Goal: Information Seeking & Learning: Learn about a topic

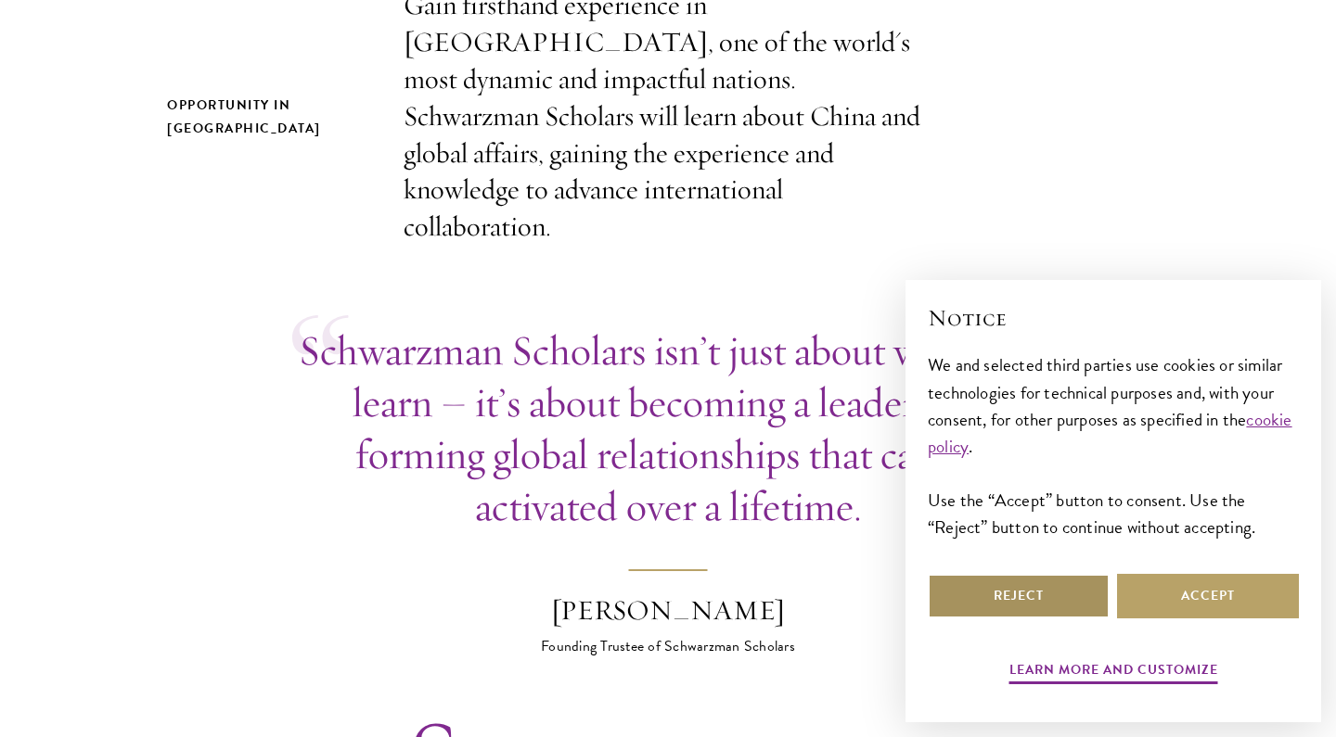
click at [1064, 583] on button "Reject" at bounding box center [1019, 596] width 182 height 45
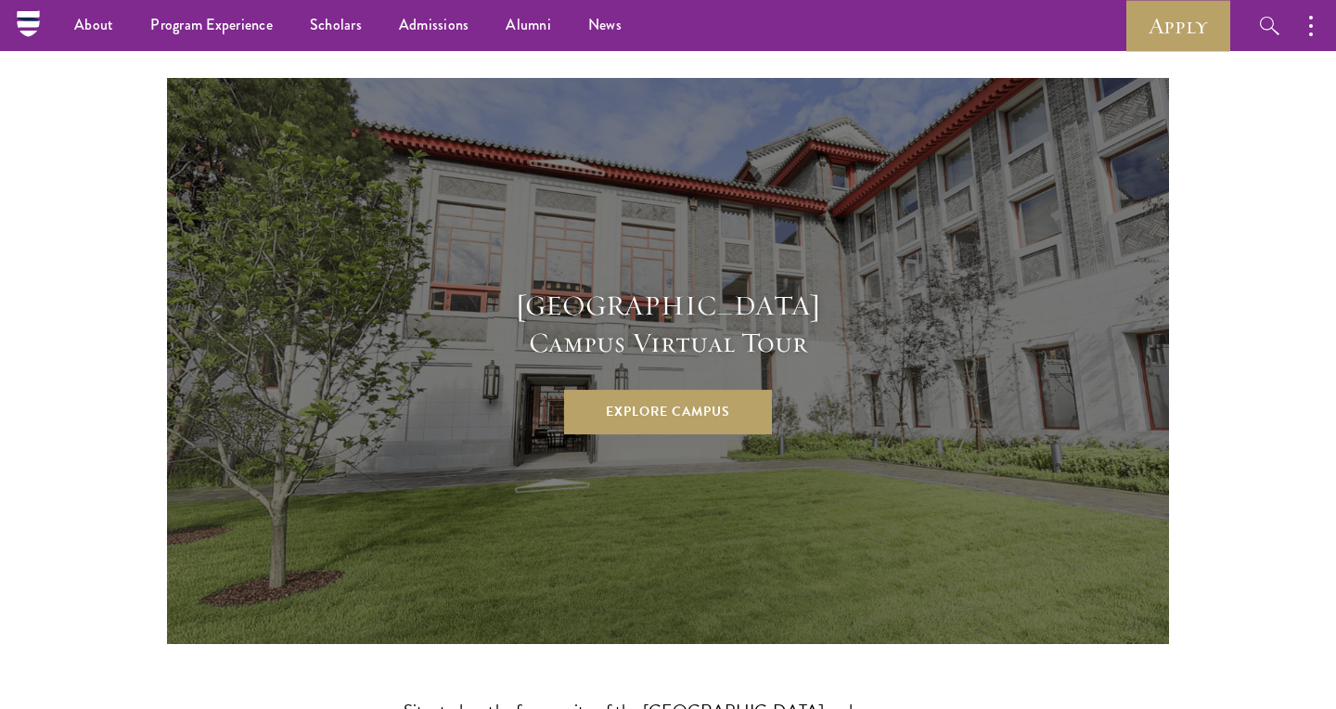
scroll to position [4900, 0]
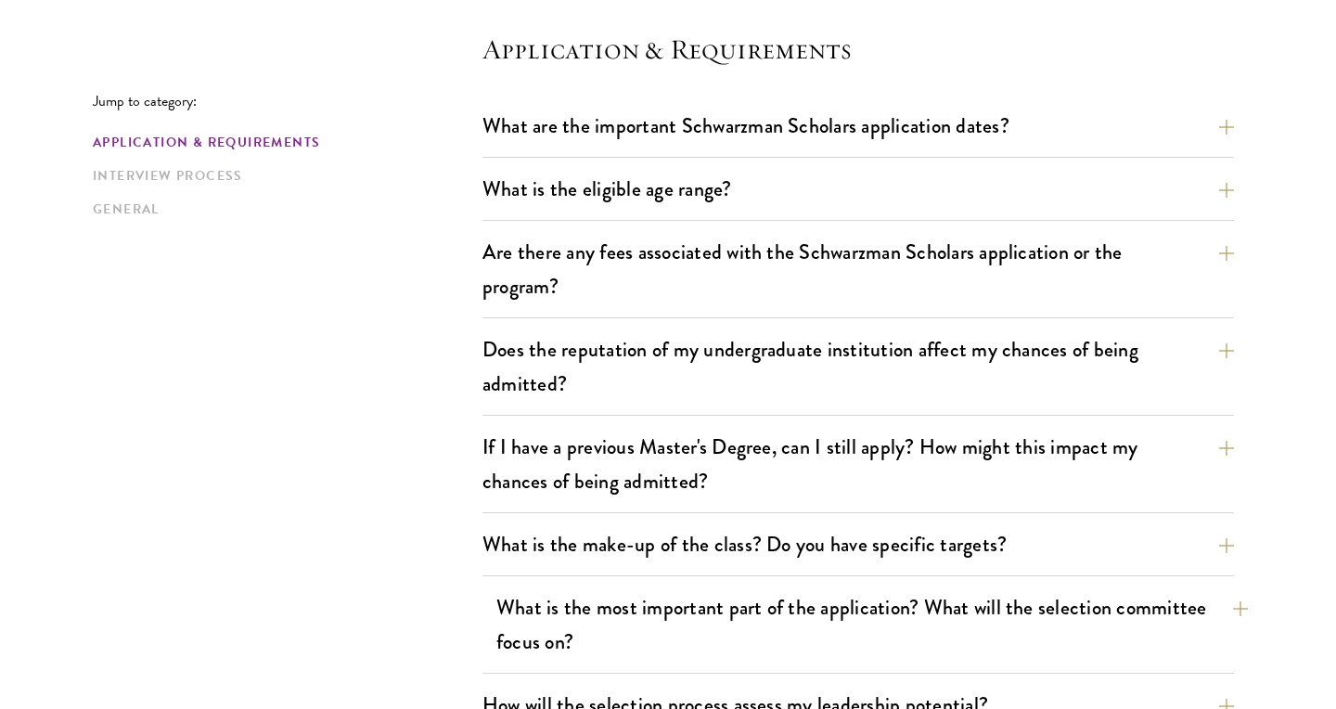
scroll to position [596, 0]
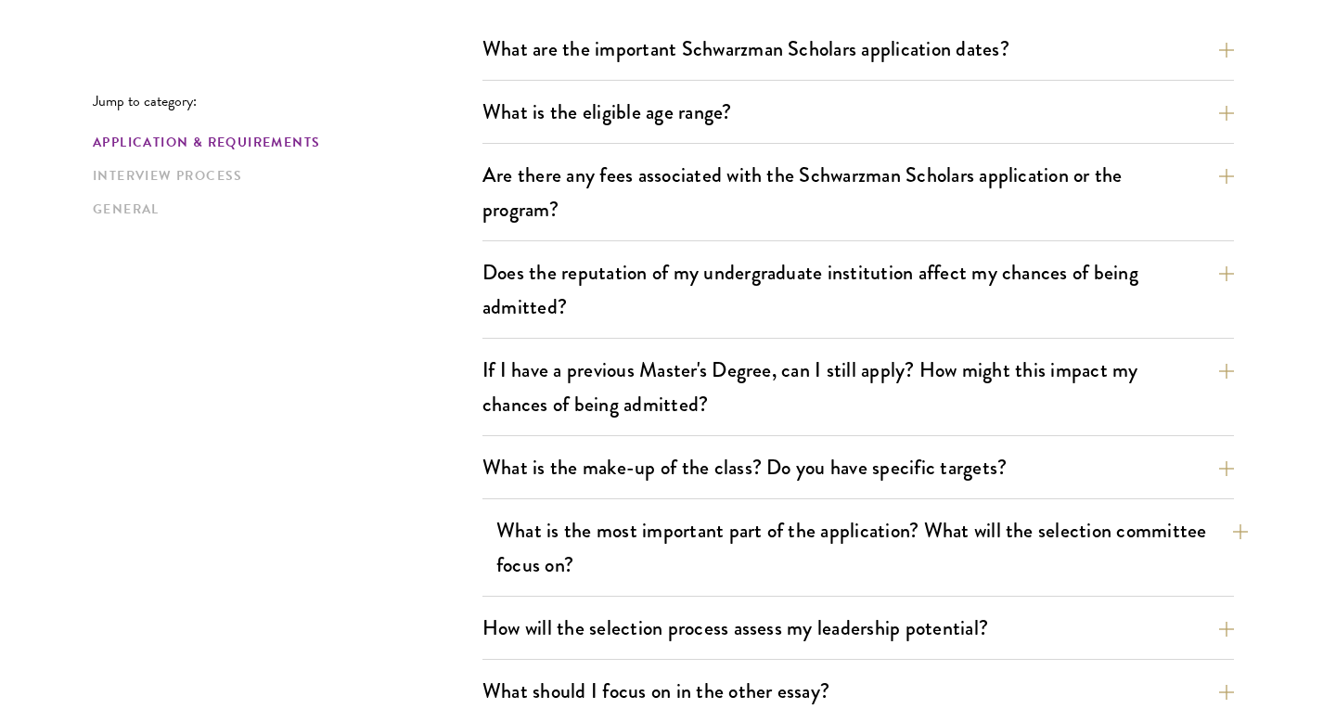
click at [602, 532] on button "What is the most important part of the application? What will the selection com…" at bounding box center [871, 547] width 751 height 76
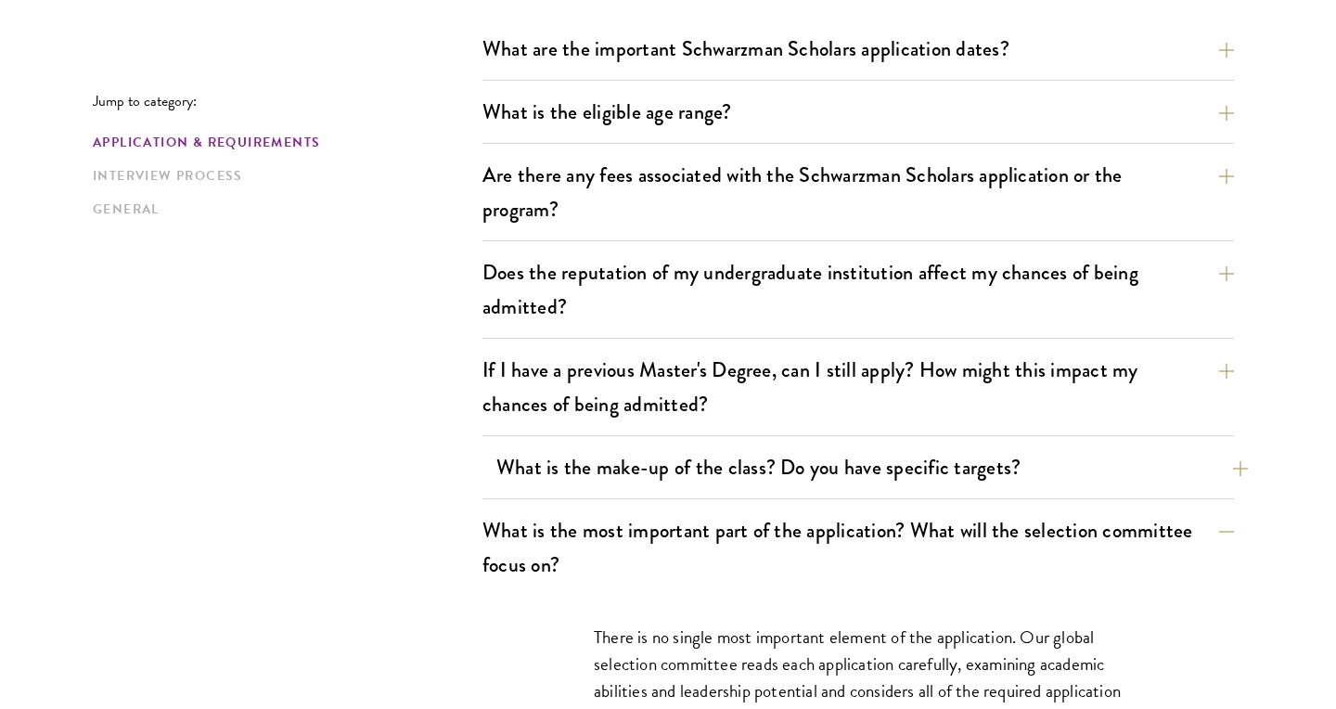
click at [599, 449] on button "What is the make-up of the class? Do you have specific targets?" at bounding box center [871, 467] width 751 height 42
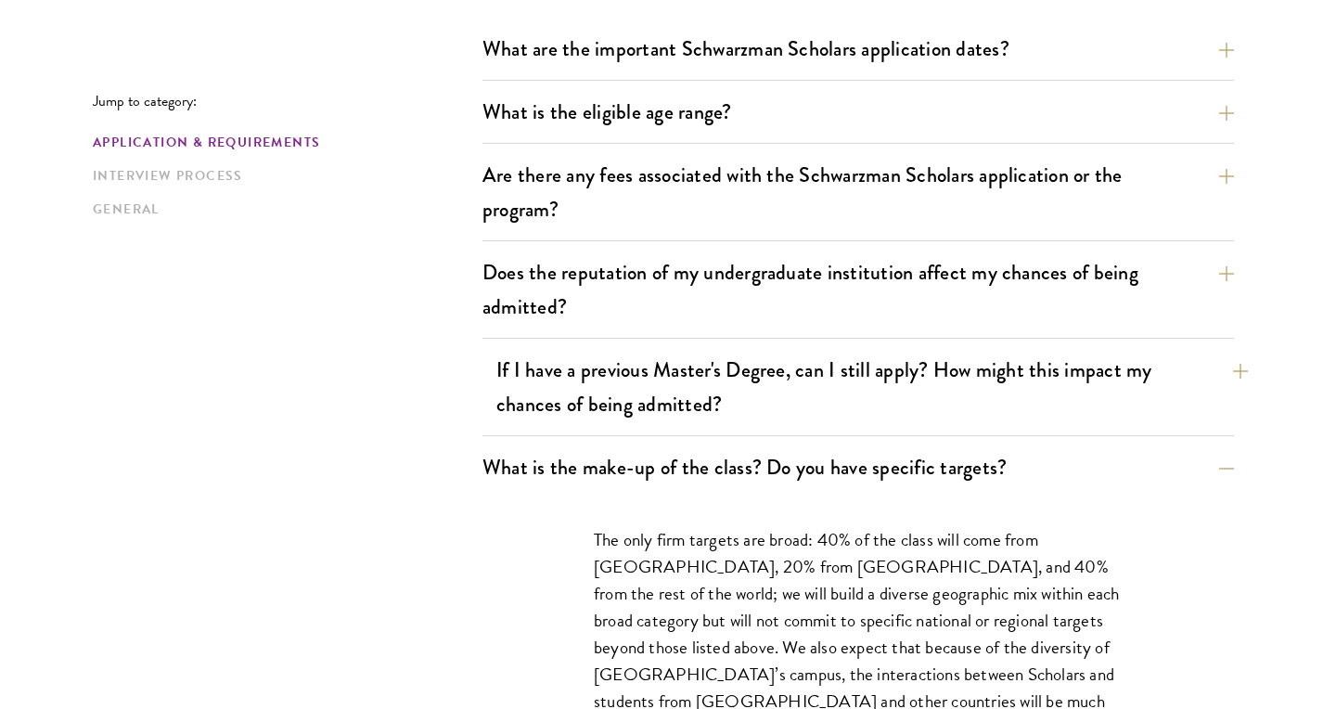
click at [597, 396] on button "If I have a previous Master's Degree, can I still apply? How might this impact …" at bounding box center [871, 387] width 751 height 76
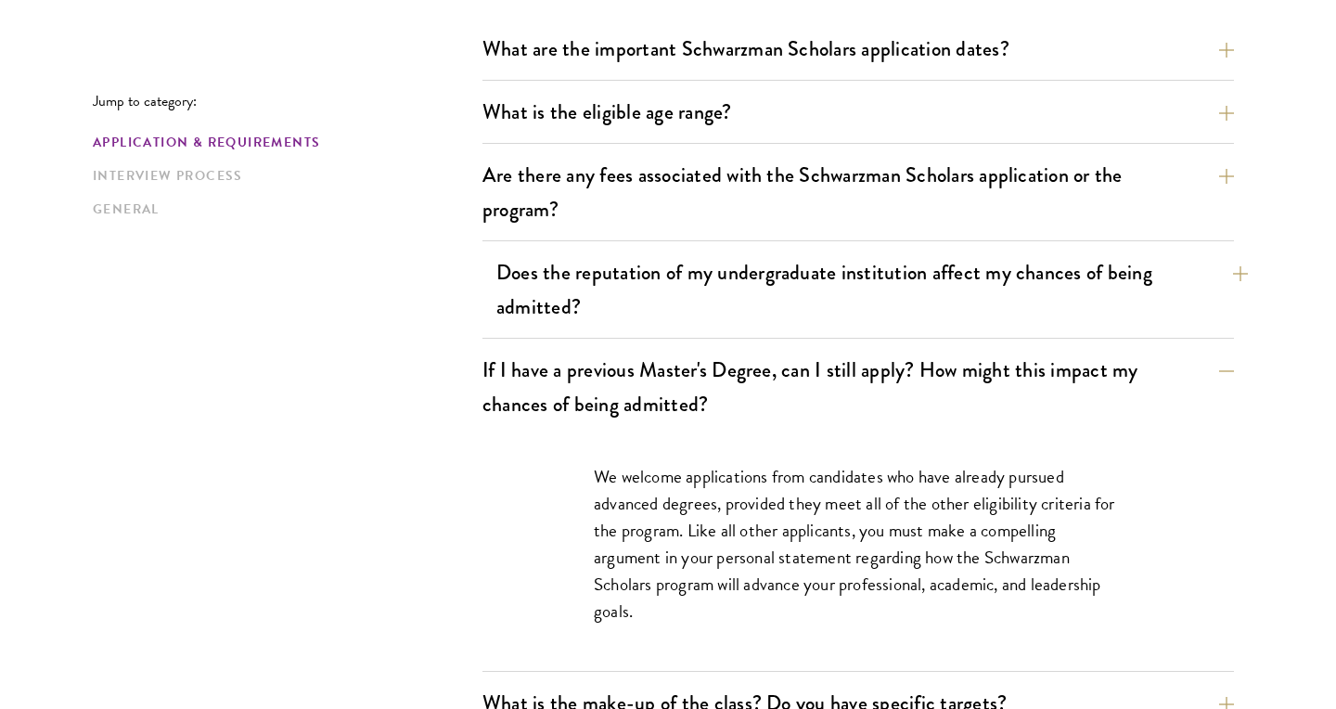
click at [597, 322] on button "Does the reputation of my undergraduate institution affect my chances of being …" at bounding box center [871, 289] width 751 height 76
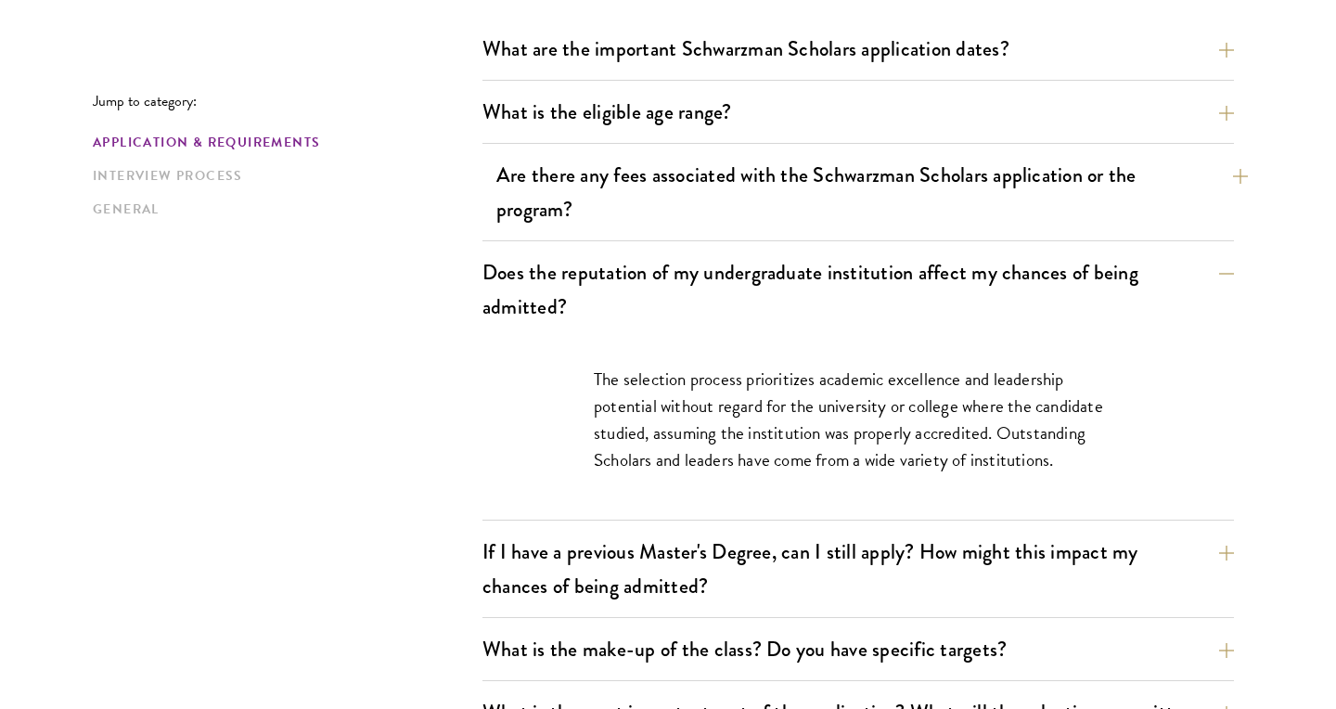
click at [597, 226] on button "Are there any fees associated with the Schwarzman Scholars application or the p…" at bounding box center [871, 192] width 751 height 76
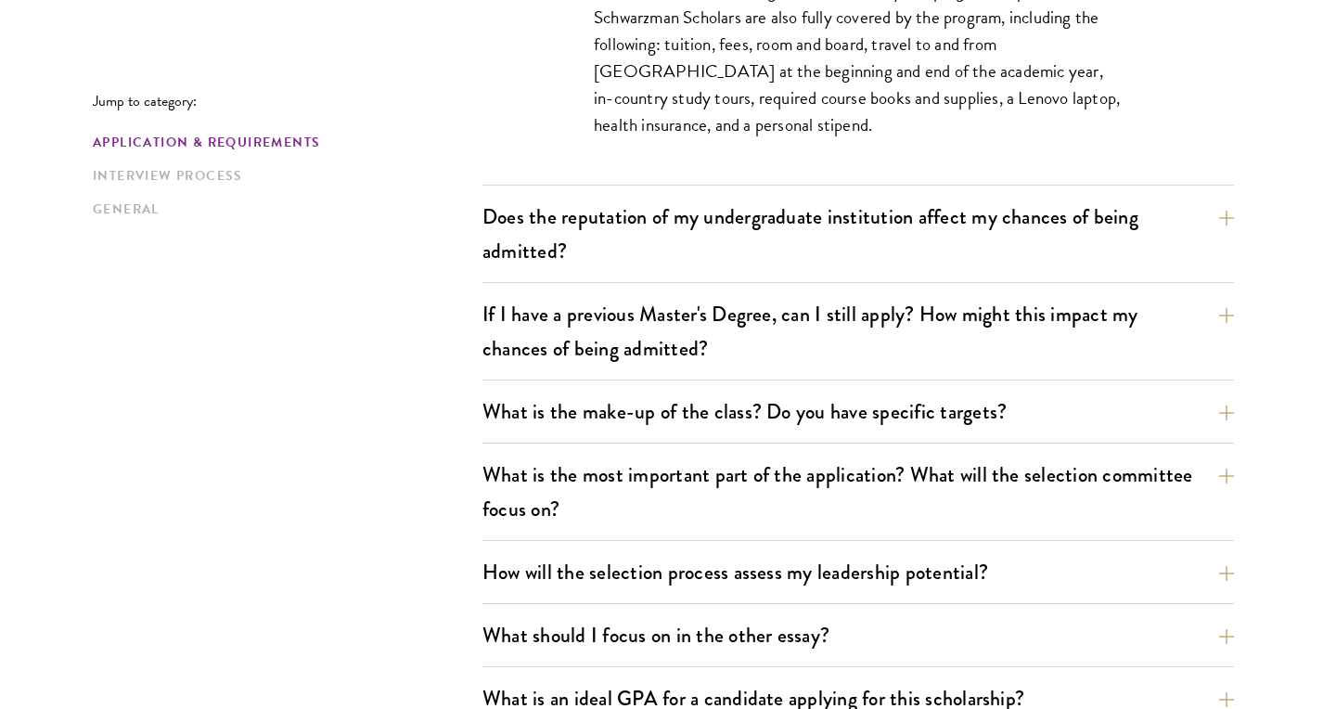
scroll to position [1022, 0]
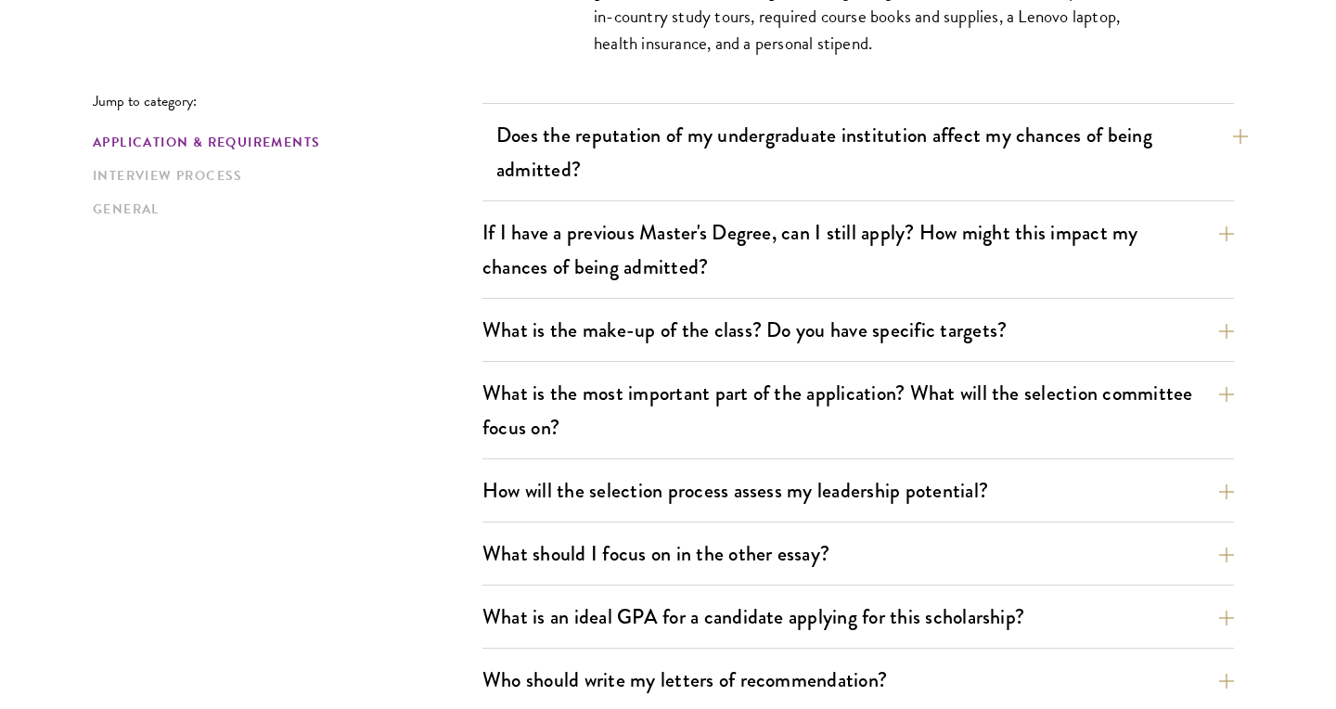
click at [603, 146] on button "Does the reputation of my undergraduate institution affect my chances of being …" at bounding box center [871, 152] width 751 height 76
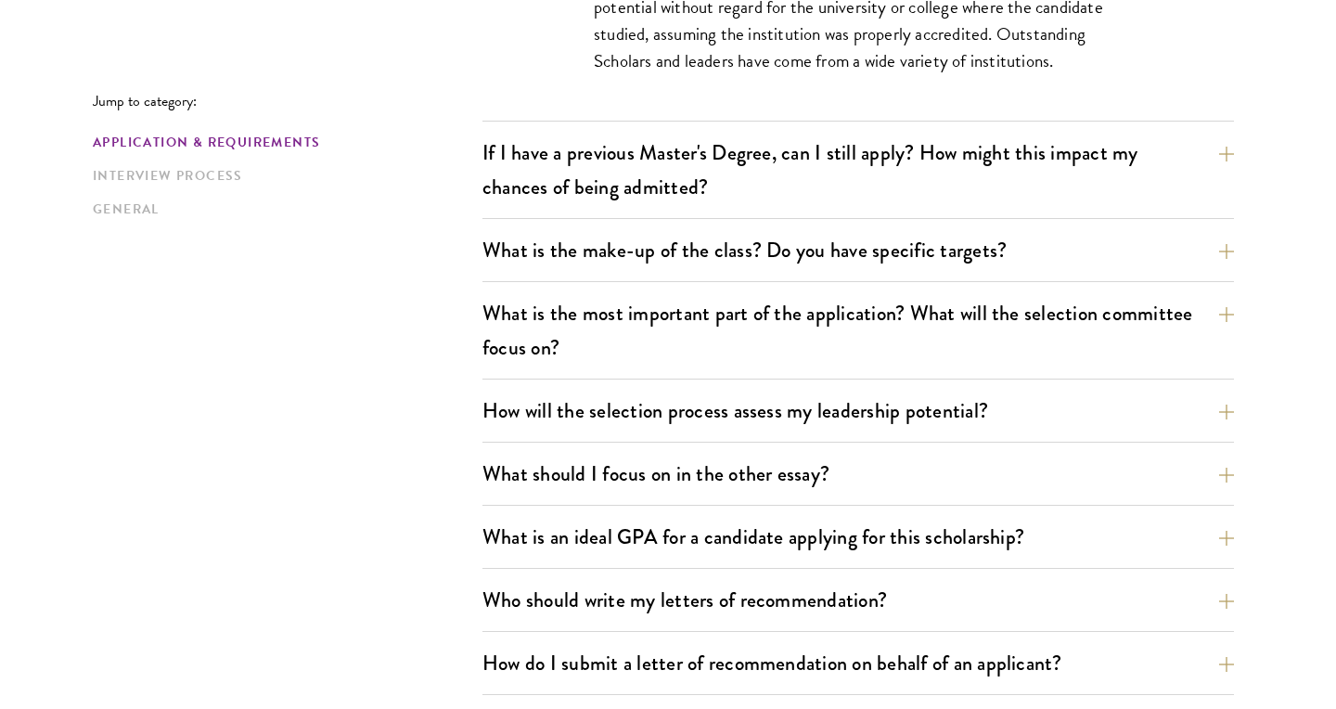
scroll to position [996, 0]
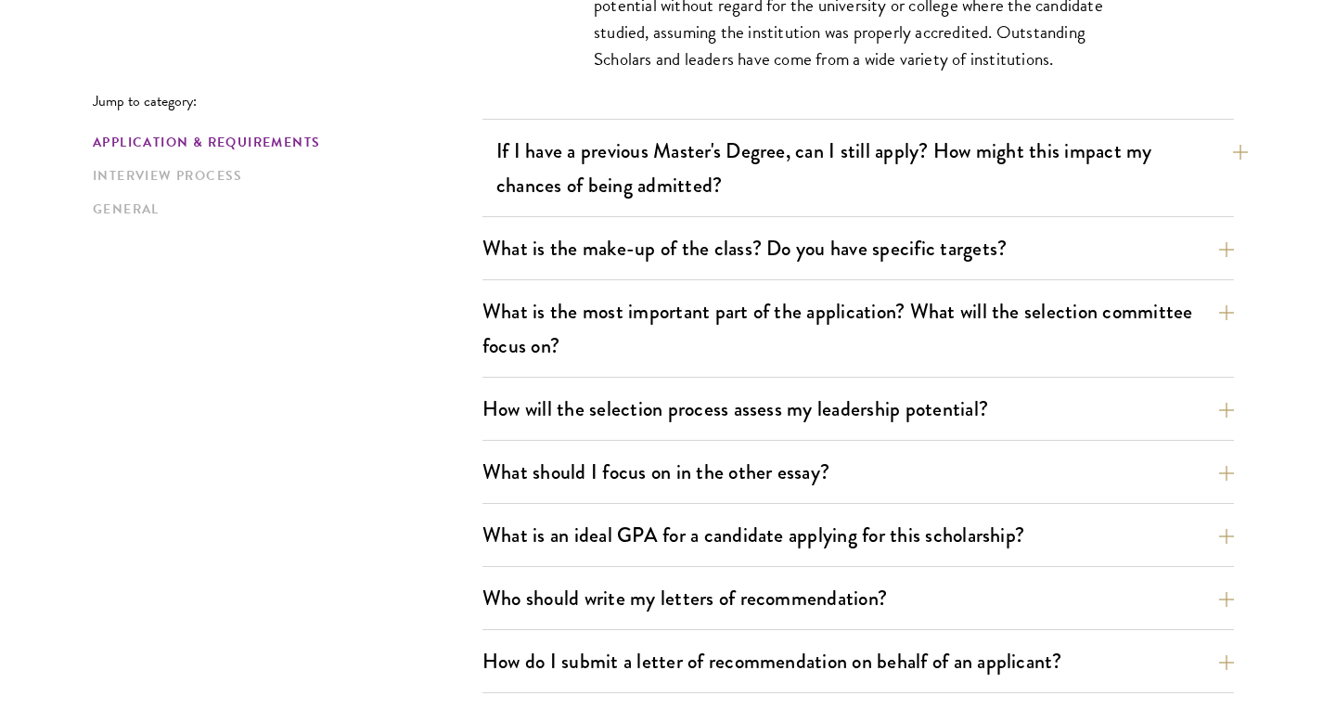
click at [568, 145] on button "If I have a previous Master's Degree, can I still apply? How might this impact …" at bounding box center [871, 168] width 751 height 76
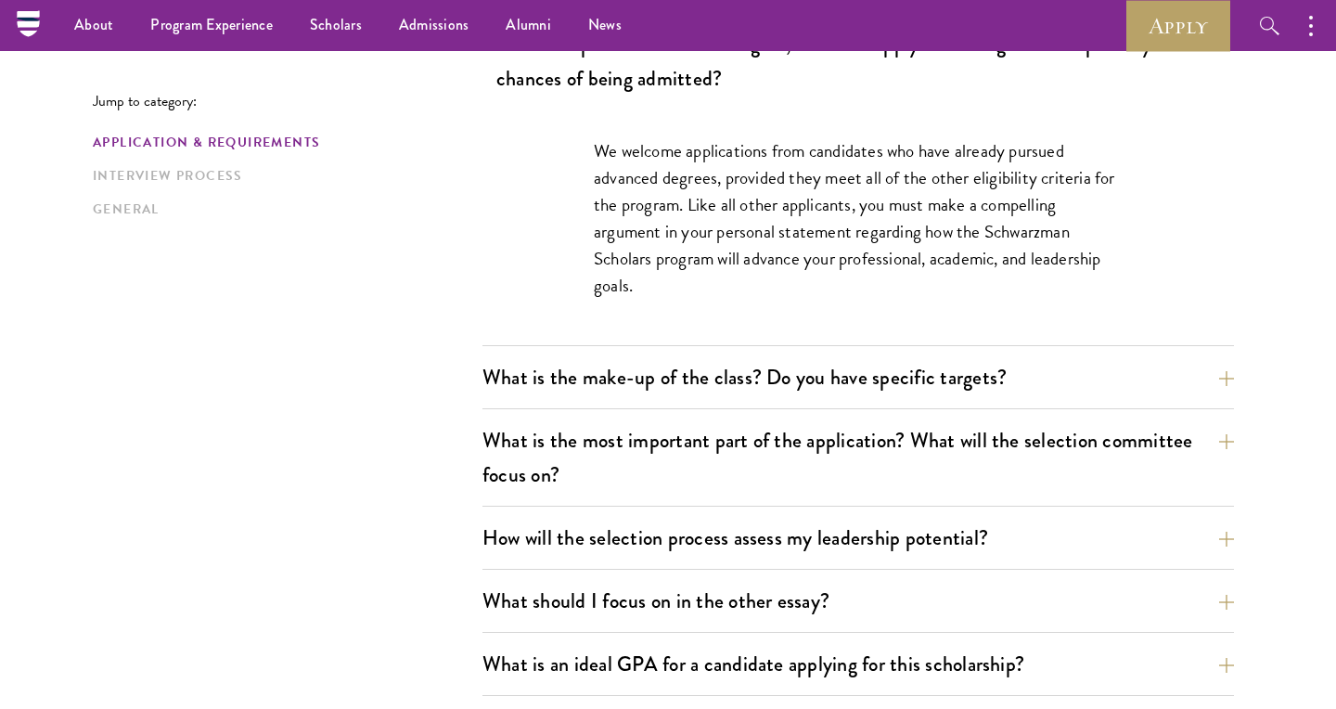
scroll to position [912, 0]
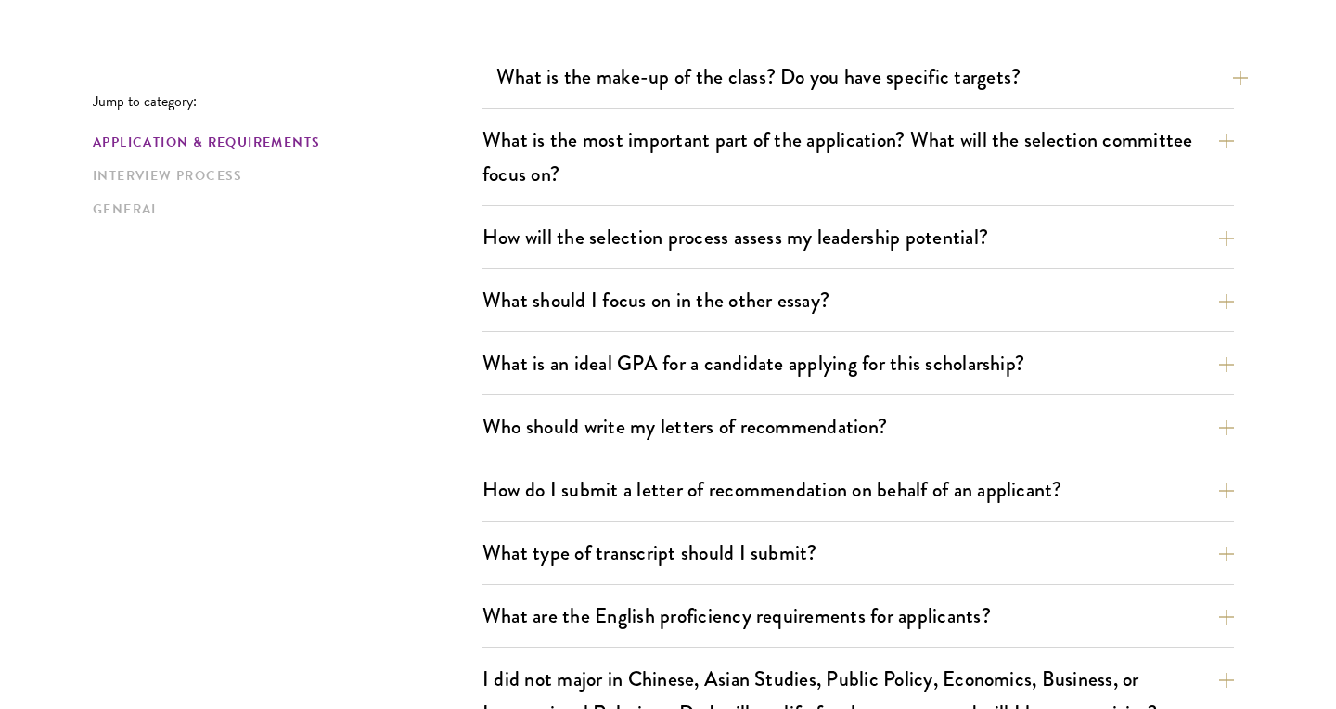
click at [656, 72] on button "What is the make-up of the class? Do you have specific targets?" at bounding box center [871, 77] width 751 height 42
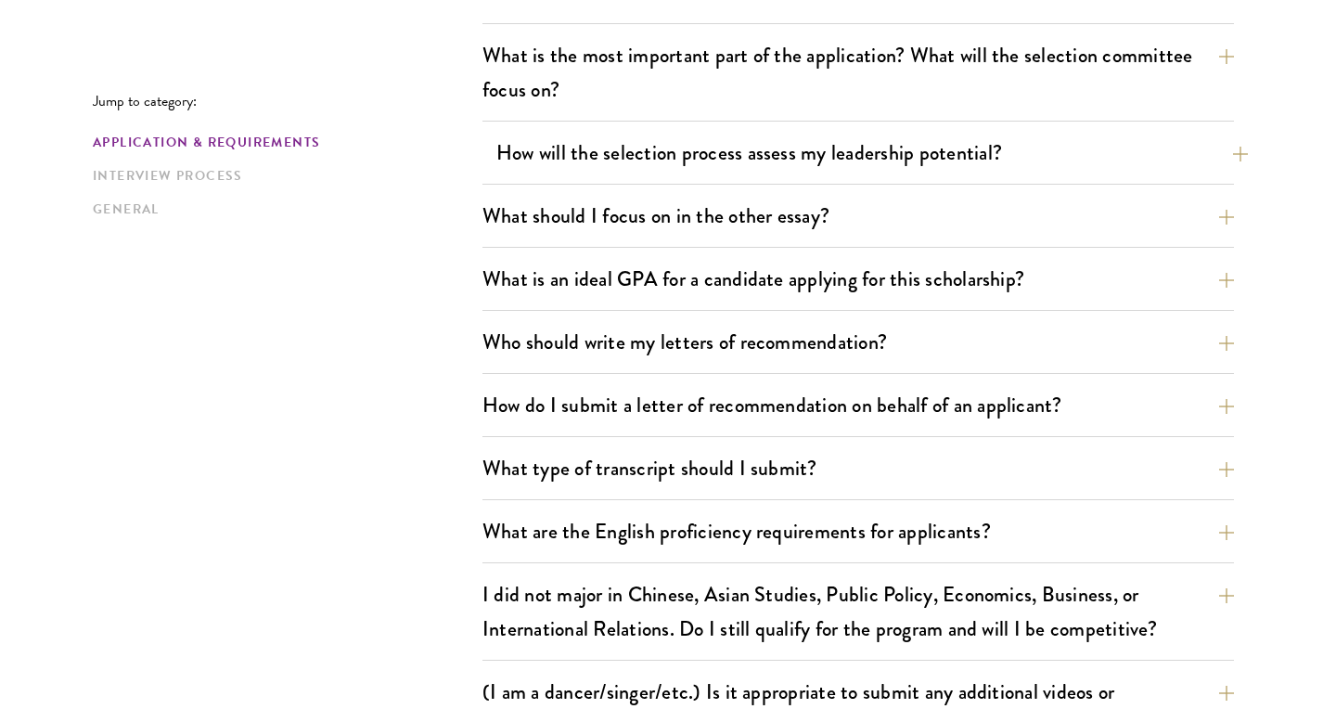
scroll to position [1444, 0]
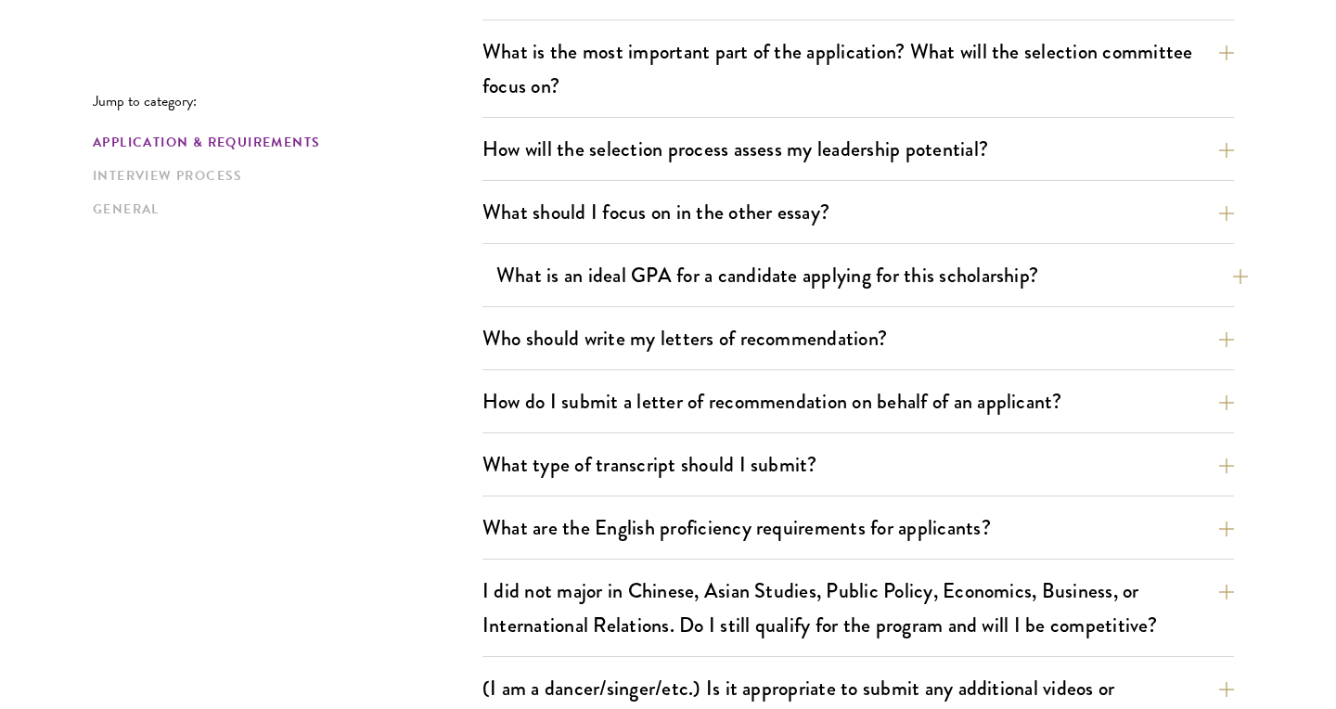
click at [640, 288] on button "What is an ideal GPA for a candidate applying for this scholarship?" at bounding box center [871, 275] width 751 height 42
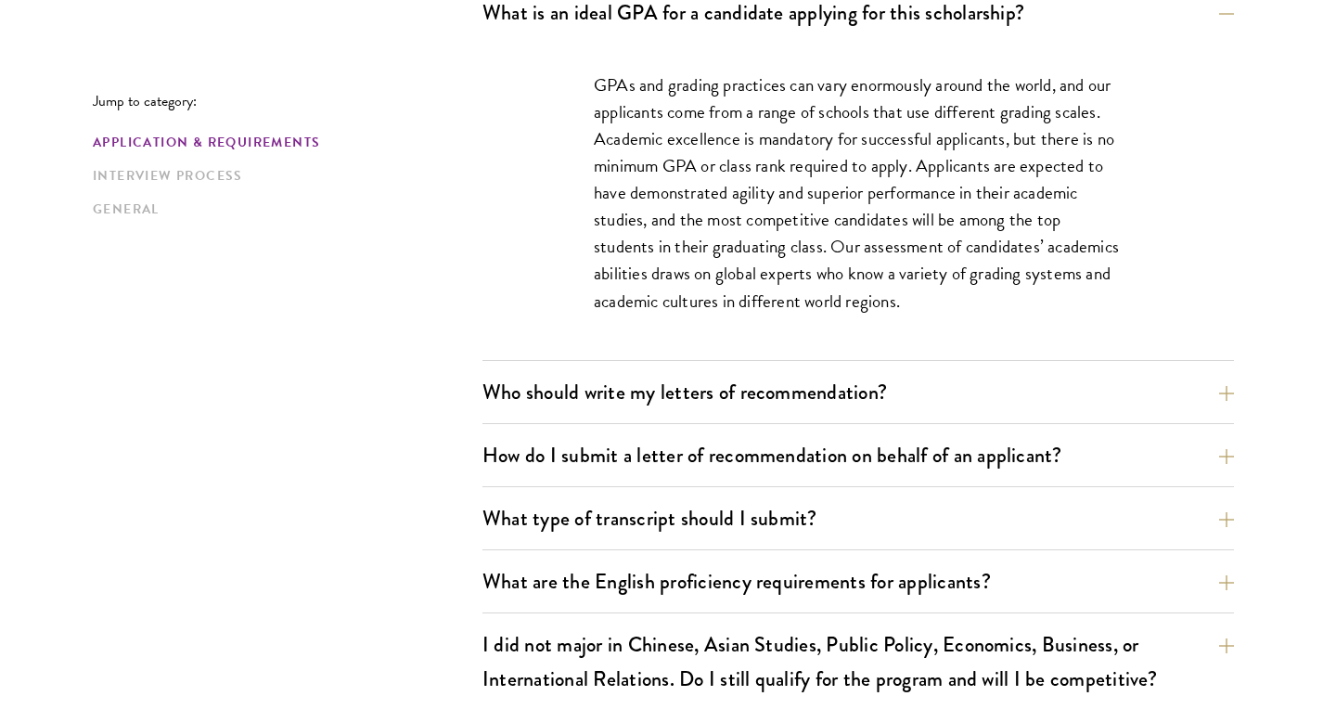
scroll to position [1350, 0]
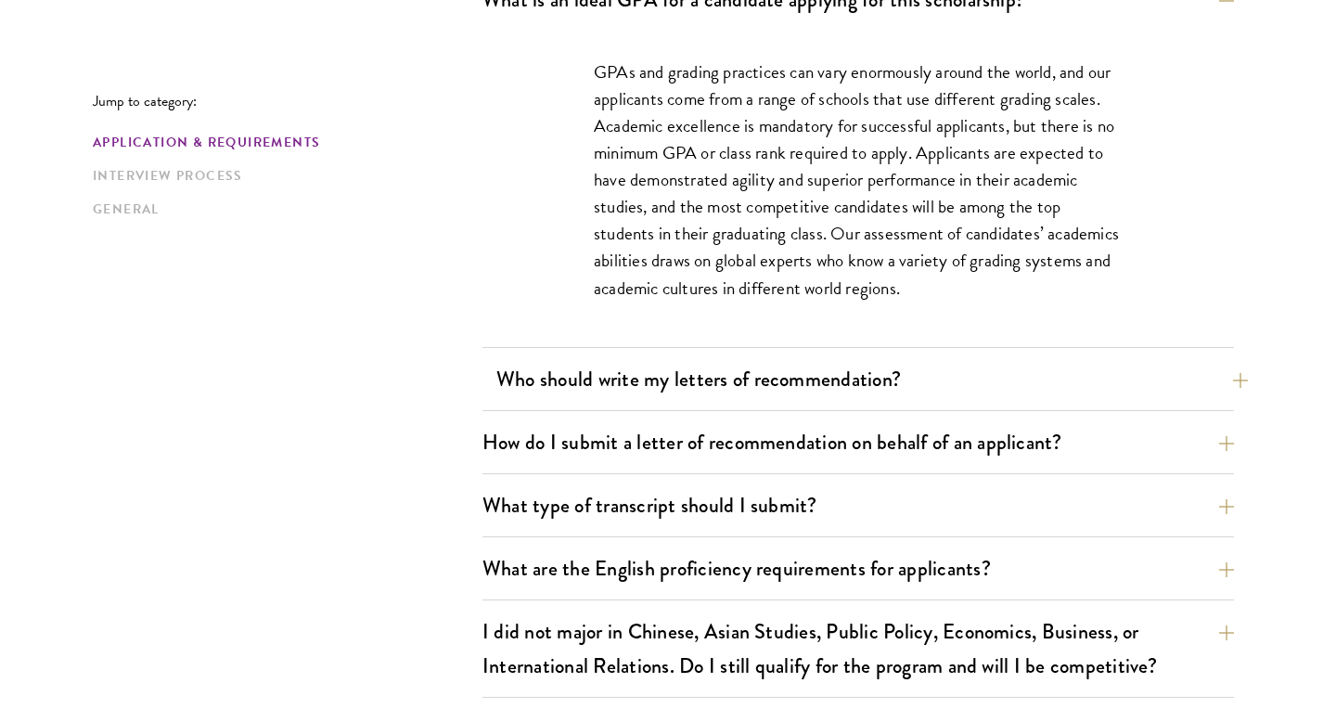
click at [532, 373] on button "Who should write my letters of recommendation?" at bounding box center [871, 379] width 751 height 42
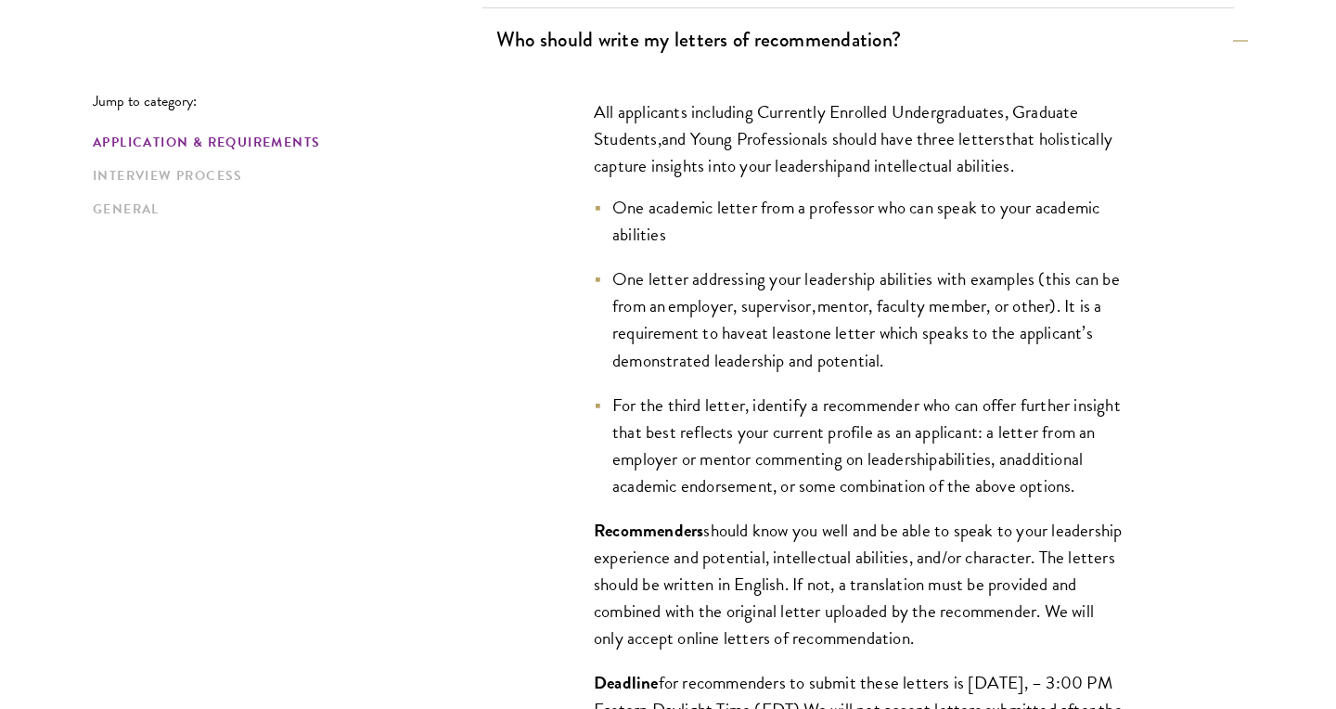
scroll to position [1384, 0]
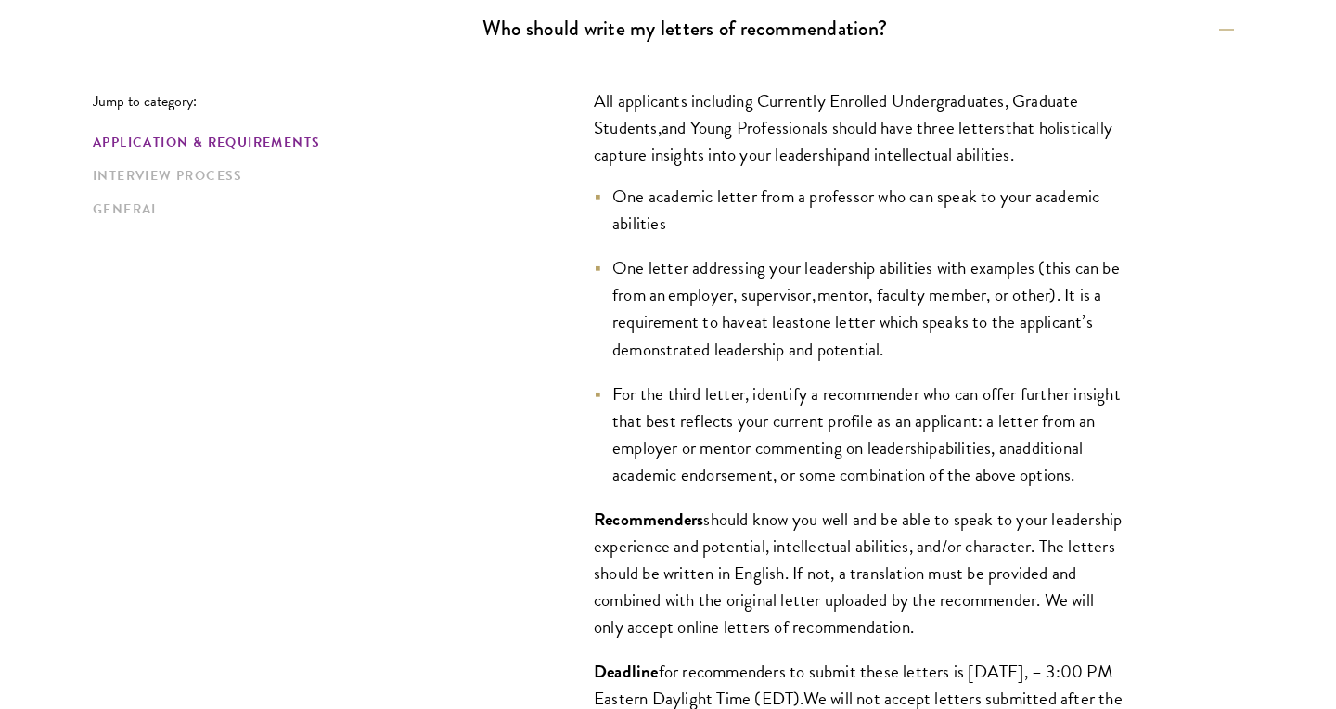
click at [625, 191] on span "One academic letter from a professor who can speak to your academic abilities" at bounding box center [855, 210] width 487 height 54
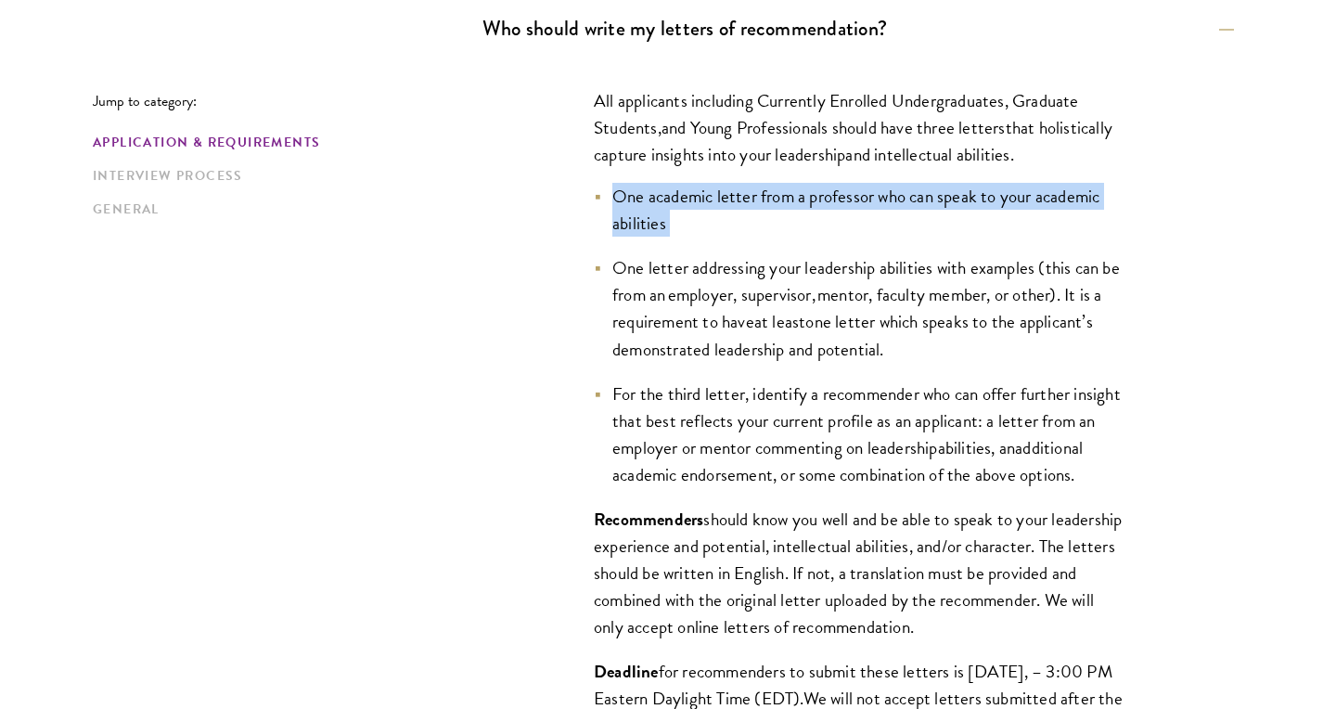
click at [625, 191] on span "One academic letter from a professor who can speak to your academic abilities" at bounding box center [855, 210] width 487 height 54
click at [623, 199] on span "One academic letter from a professor who can speak to your academic abilities" at bounding box center [855, 210] width 487 height 54
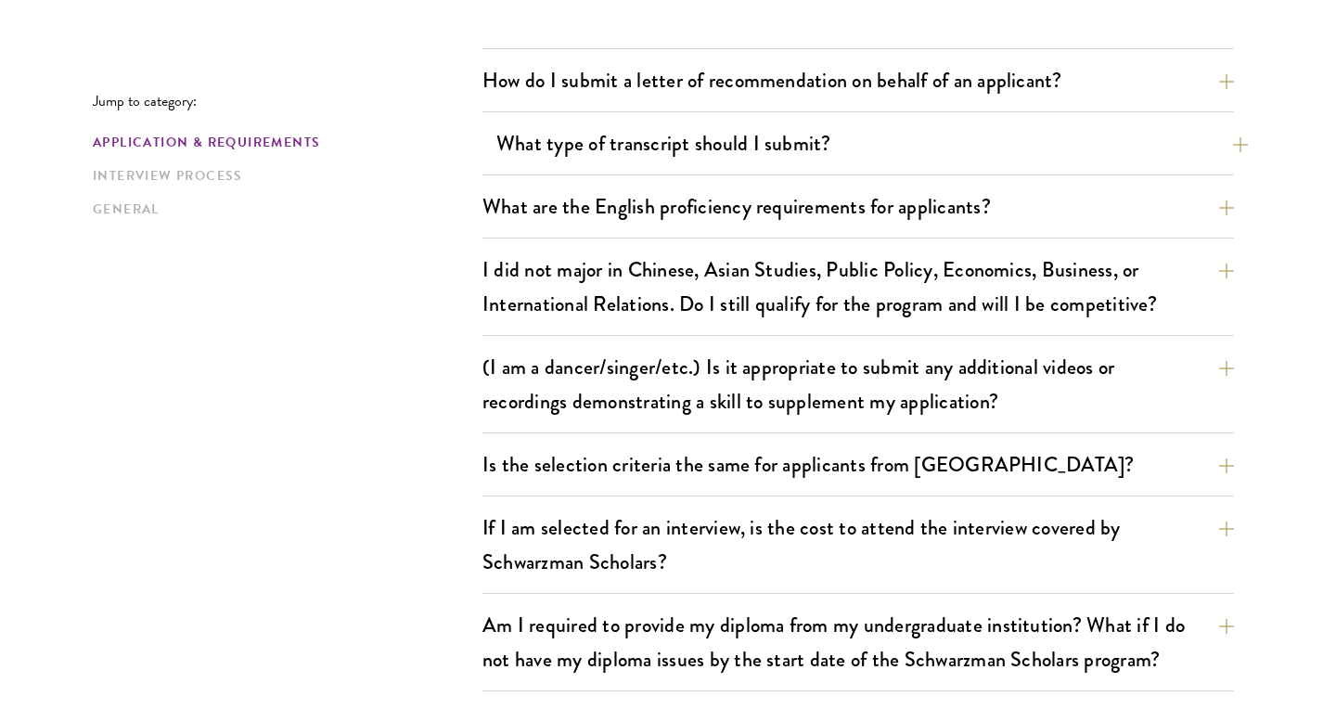
scroll to position [2234, 0]
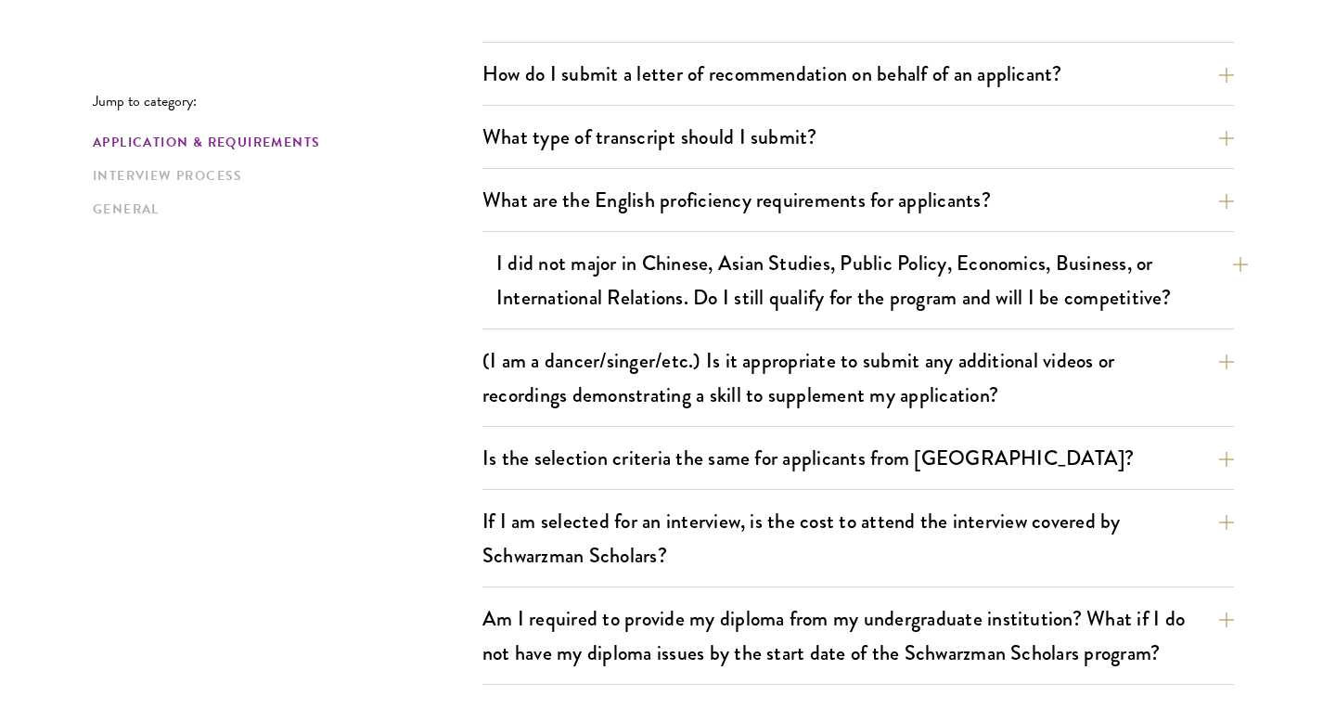
click at [660, 288] on button "I did not major in Chinese, Asian Studies, Public Policy, Economics, Business, …" at bounding box center [871, 280] width 751 height 76
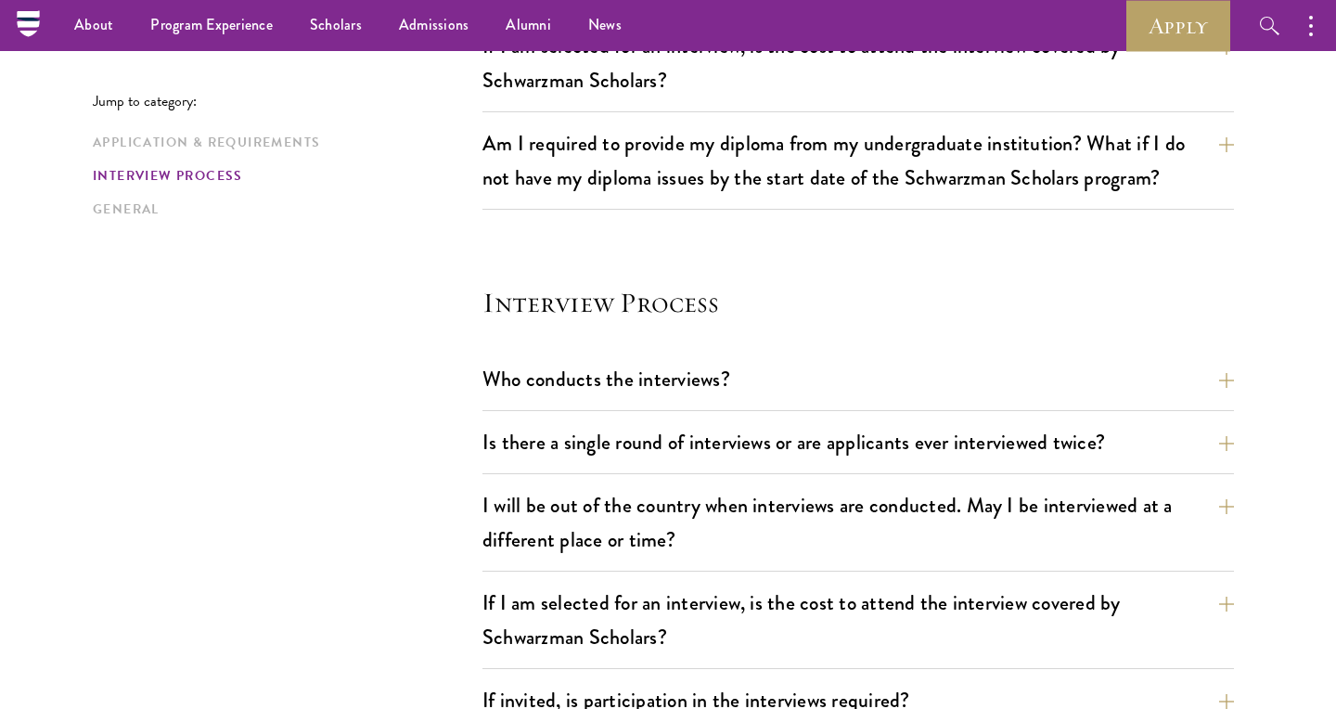
scroll to position [2186, 0]
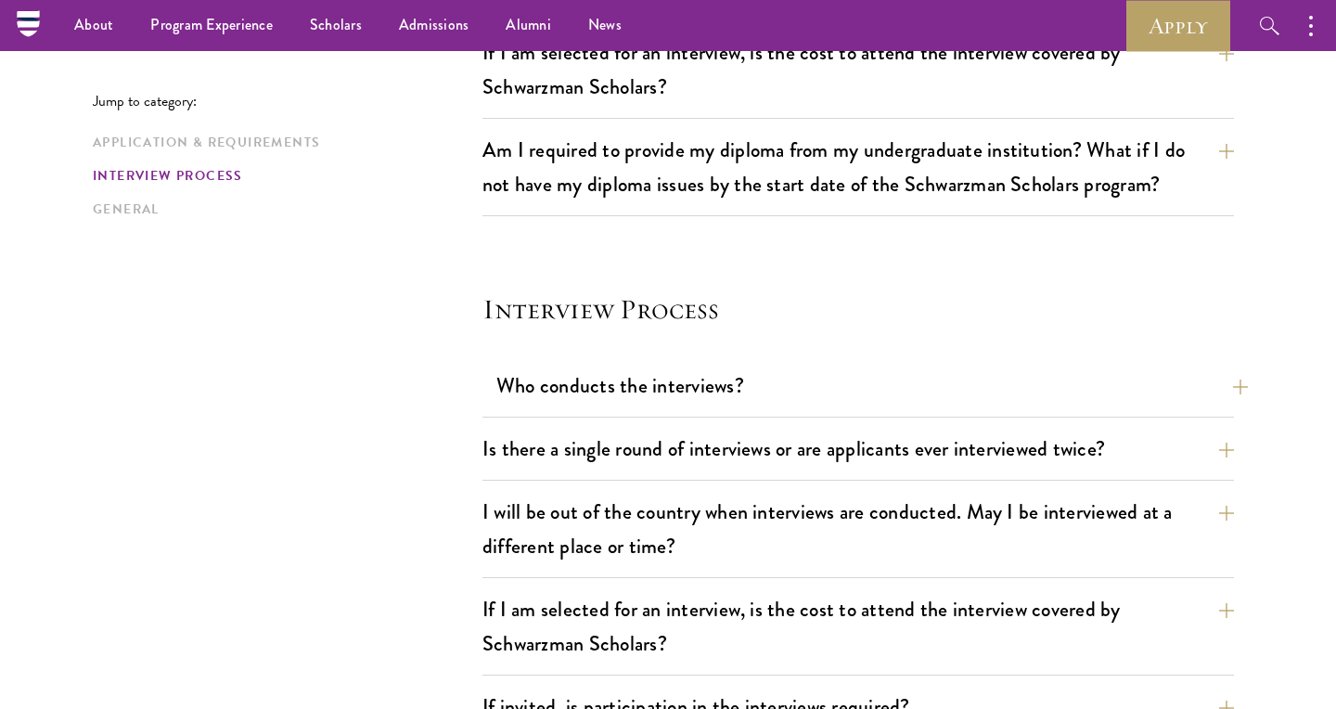
click at [644, 389] on button "Who conducts the interviews?" at bounding box center [871, 386] width 751 height 42
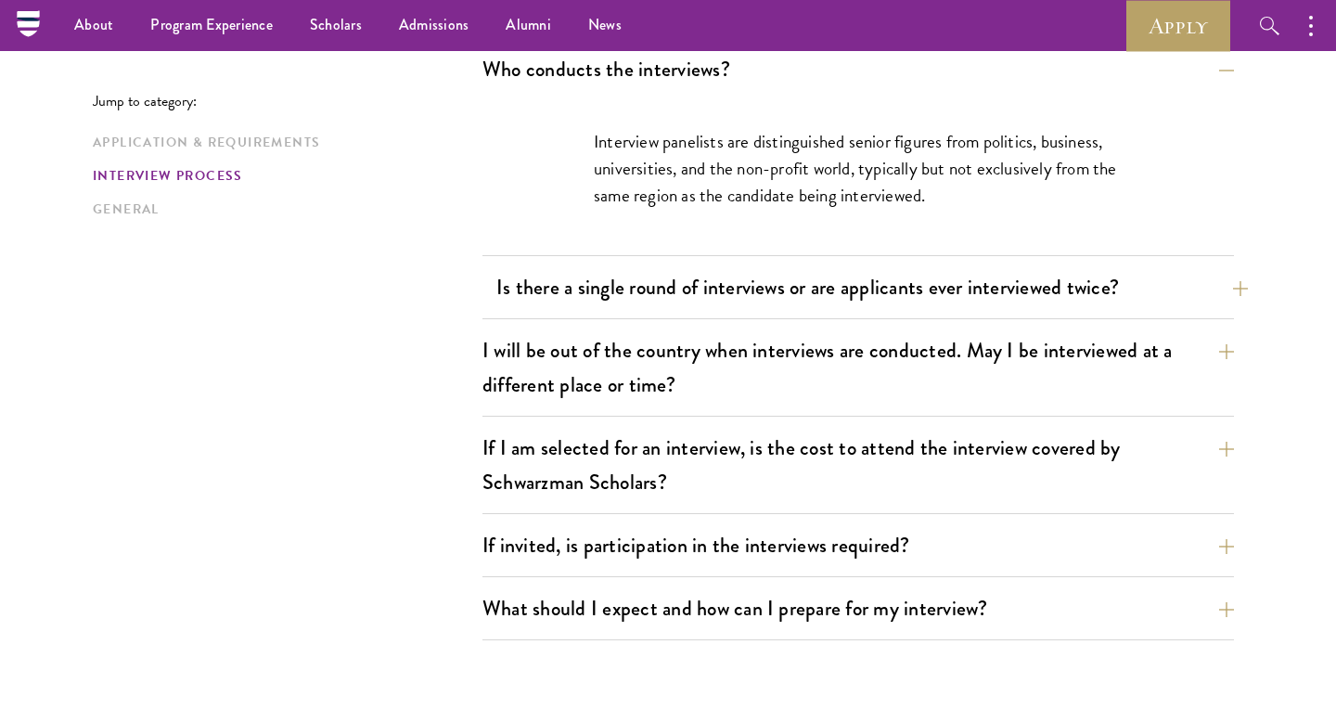
click at [647, 297] on button "Is there a single round of interviews or are applicants ever interviewed twice?" at bounding box center [871, 287] width 751 height 42
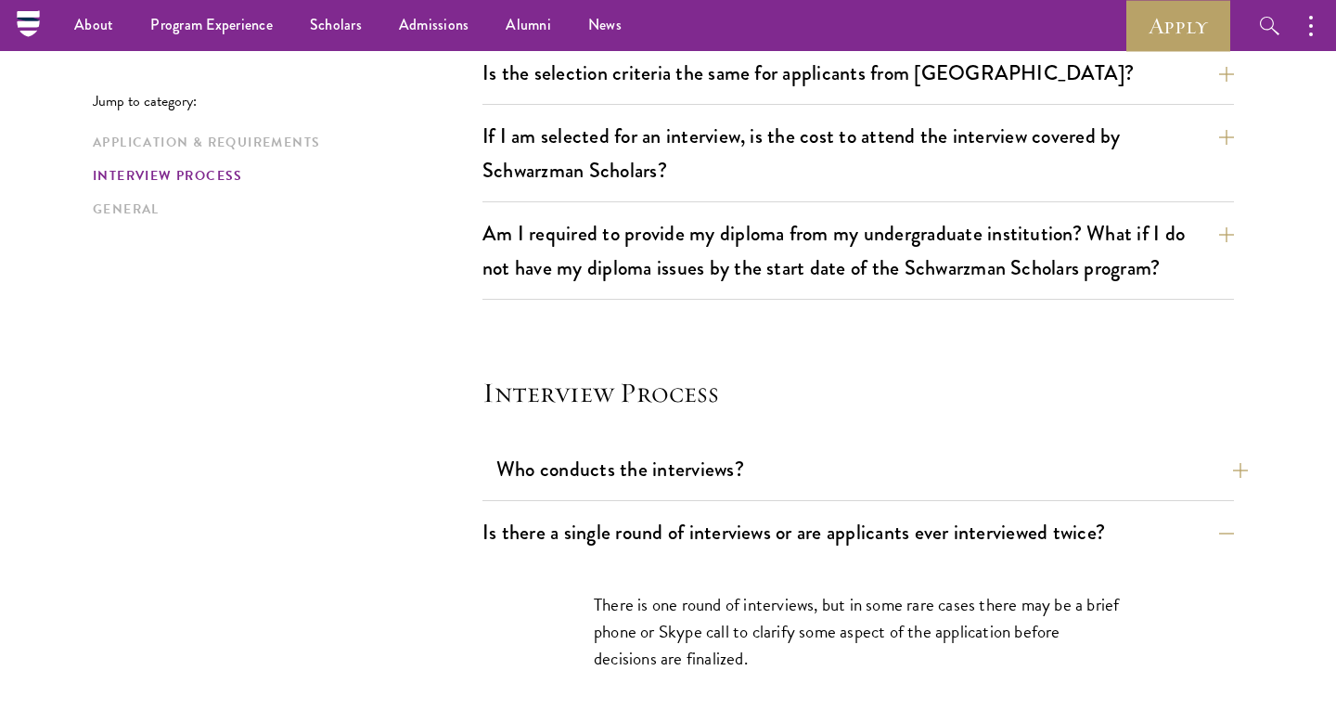
scroll to position [1784, 0]
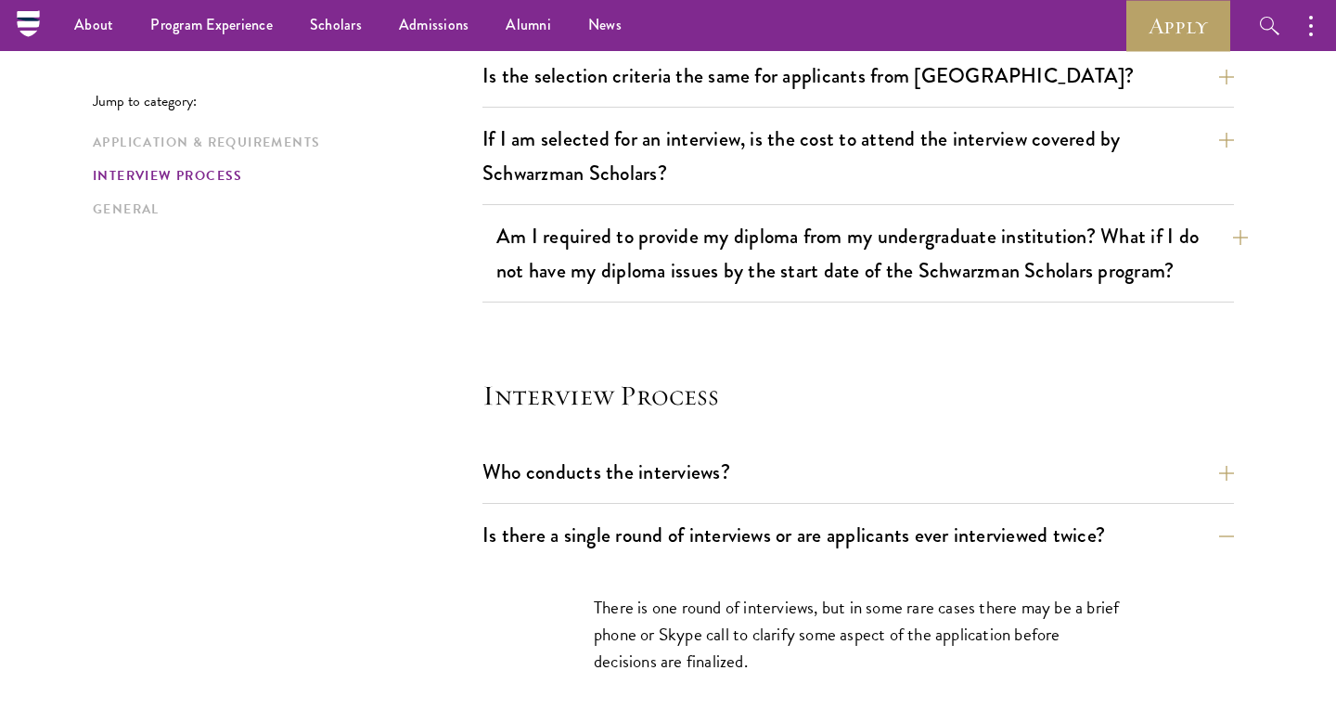
click at [649, 276] on button "Am I required to provide my diploma from my undergraduate institution? What if …" at bounding box center [871, 253] width 751 height 76
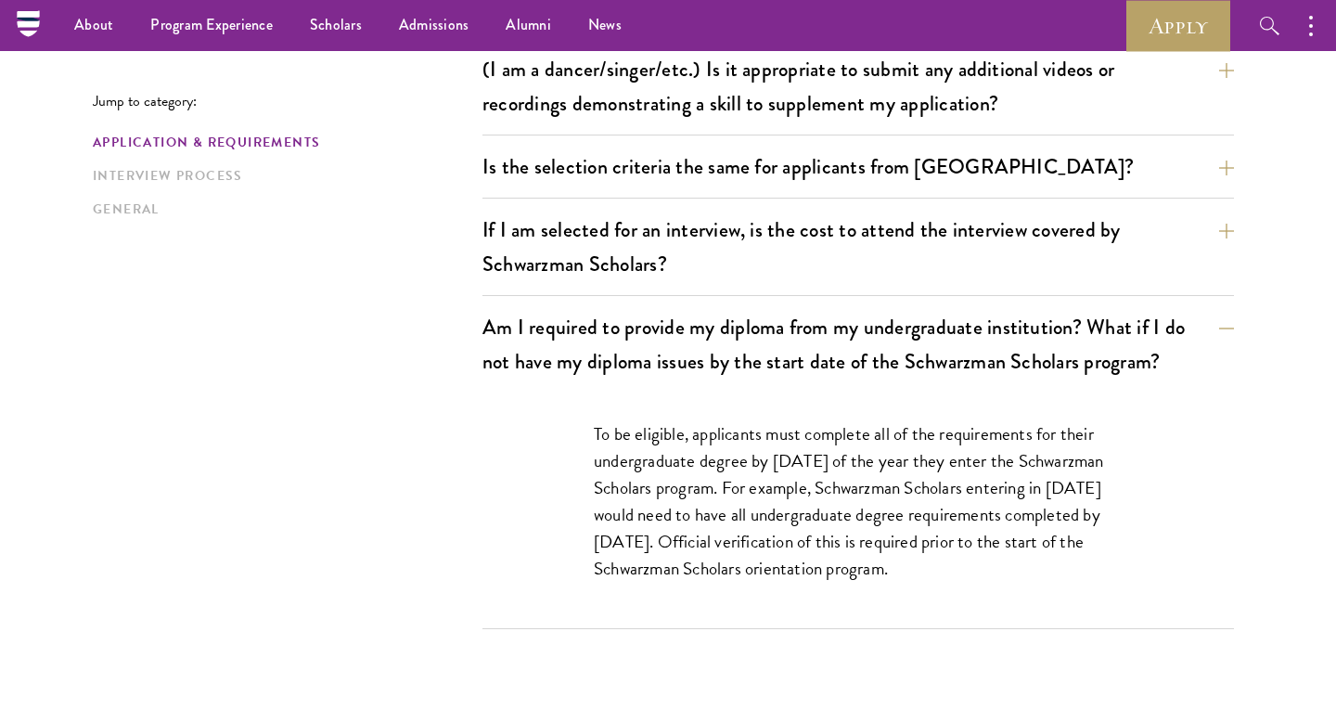
scroll to position [1690, 0]
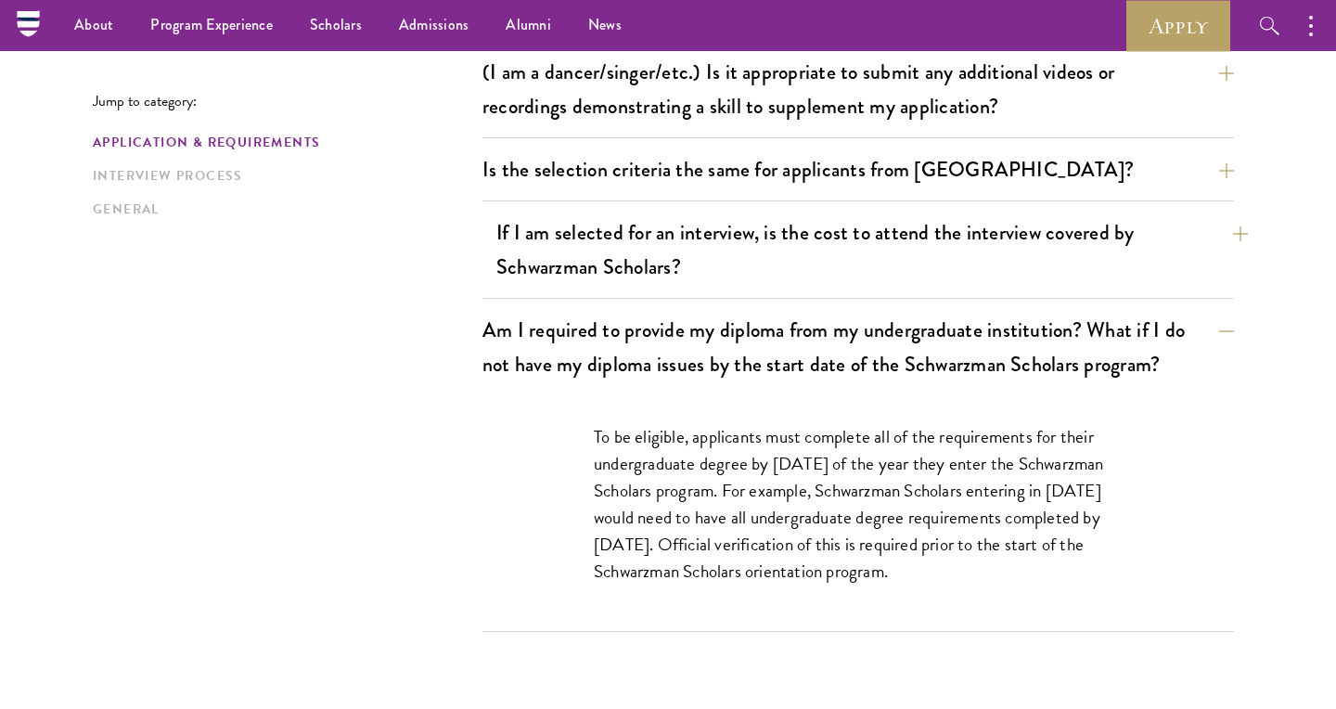
click at [625, 253] on button "If I am selected for an interview, is the cost to attend the interview covered …" at bounding box center [871, 249] width 751 height 76
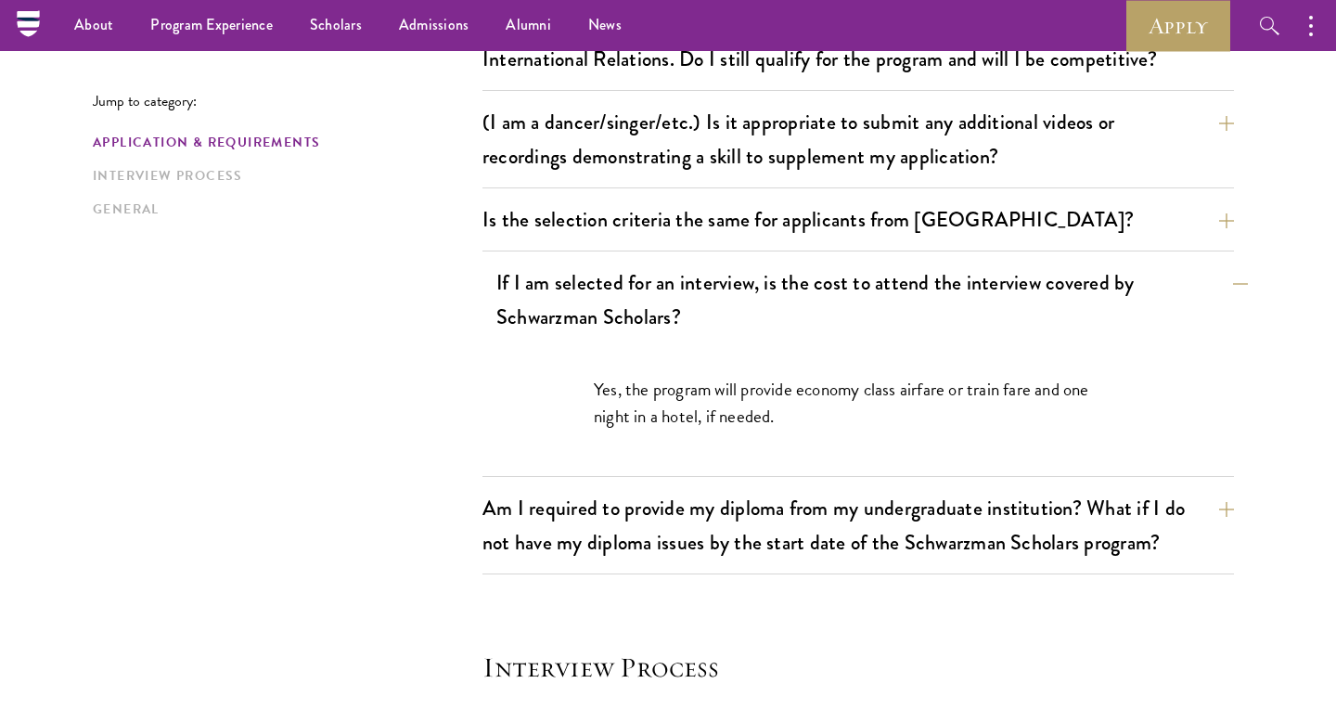
scroll to position [1630, 0]
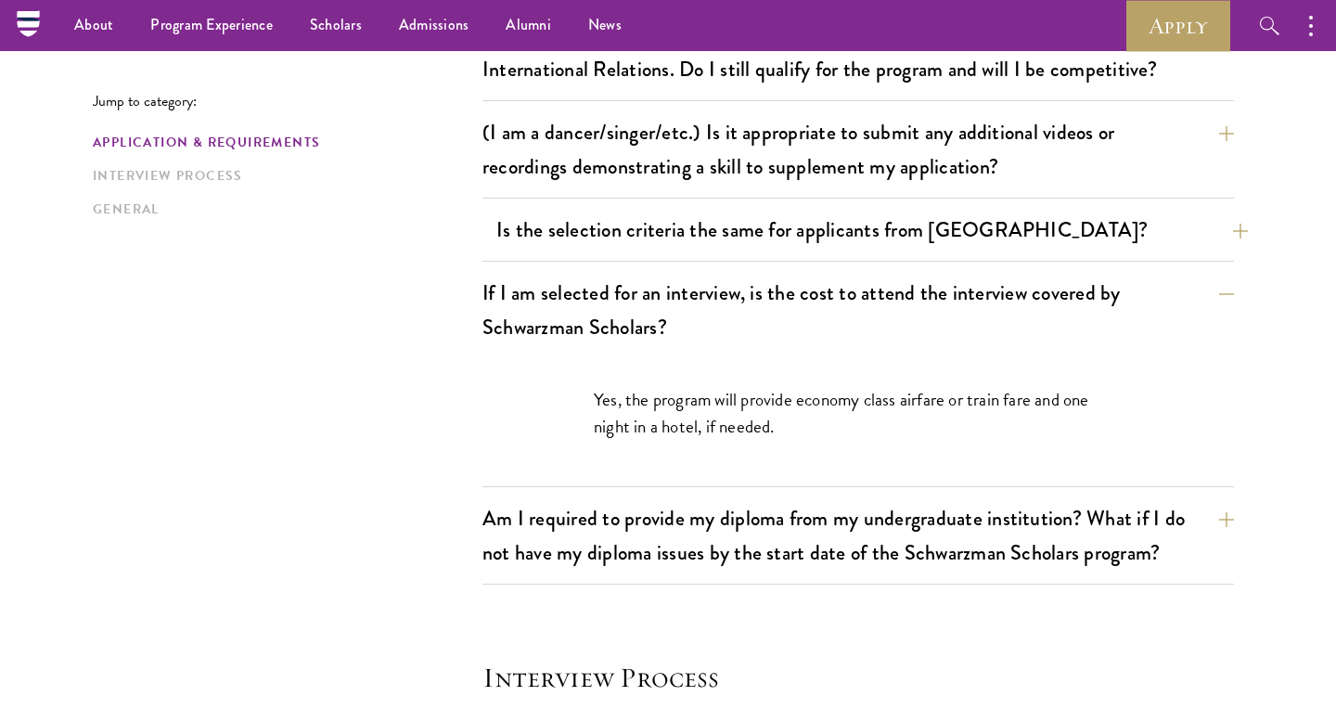
click at [634, 228] on button "Is the selection criteria the same for applicants from China?" at bounding box center [871, 230] width 751 height 42
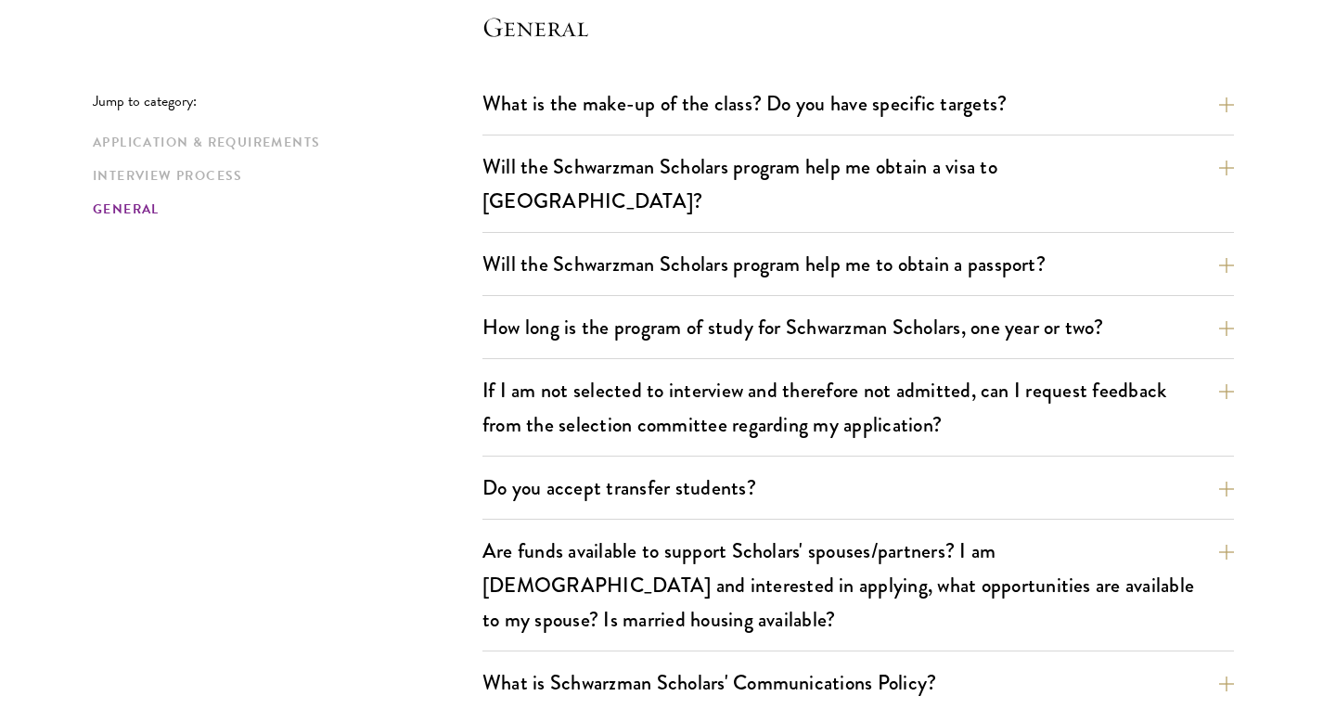
scroll to position [3082, 0]
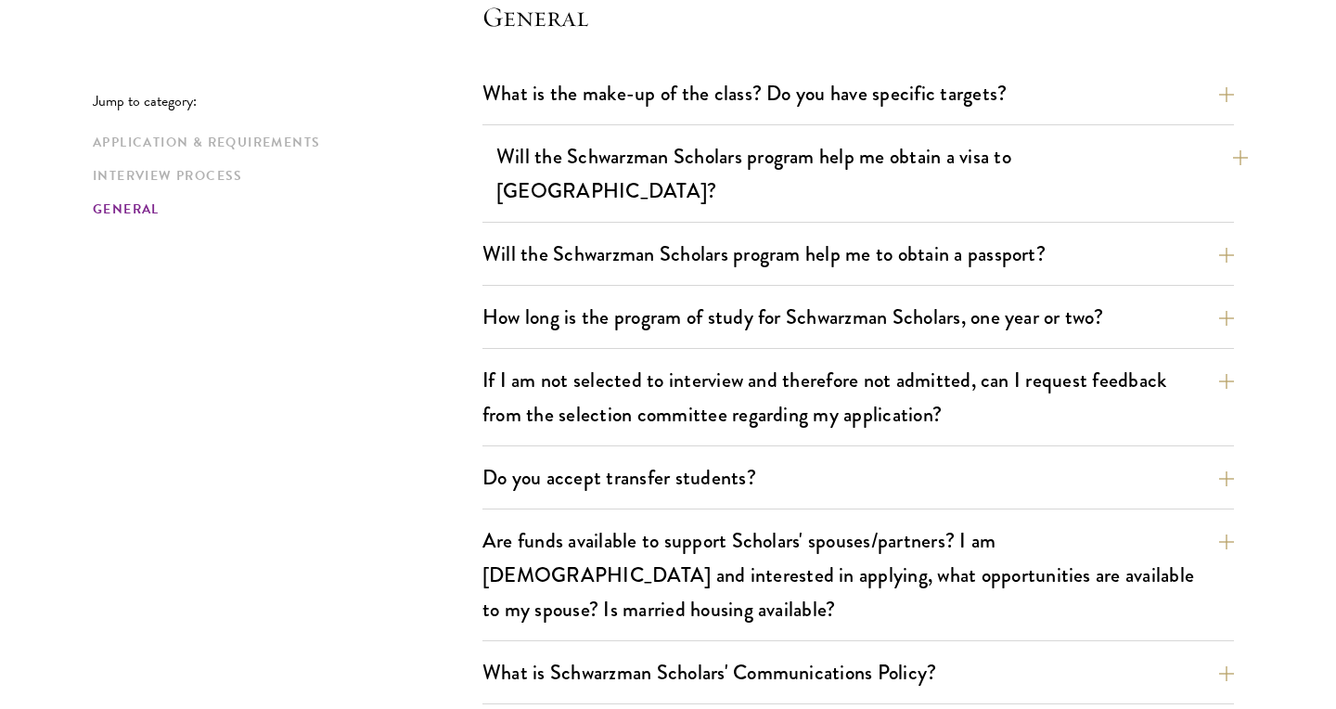
click at [692, 167] on button "Will the Schwarzman Scholars program help me obtain a visa to China?" at bounding box center [871, 173] width 751 height 76
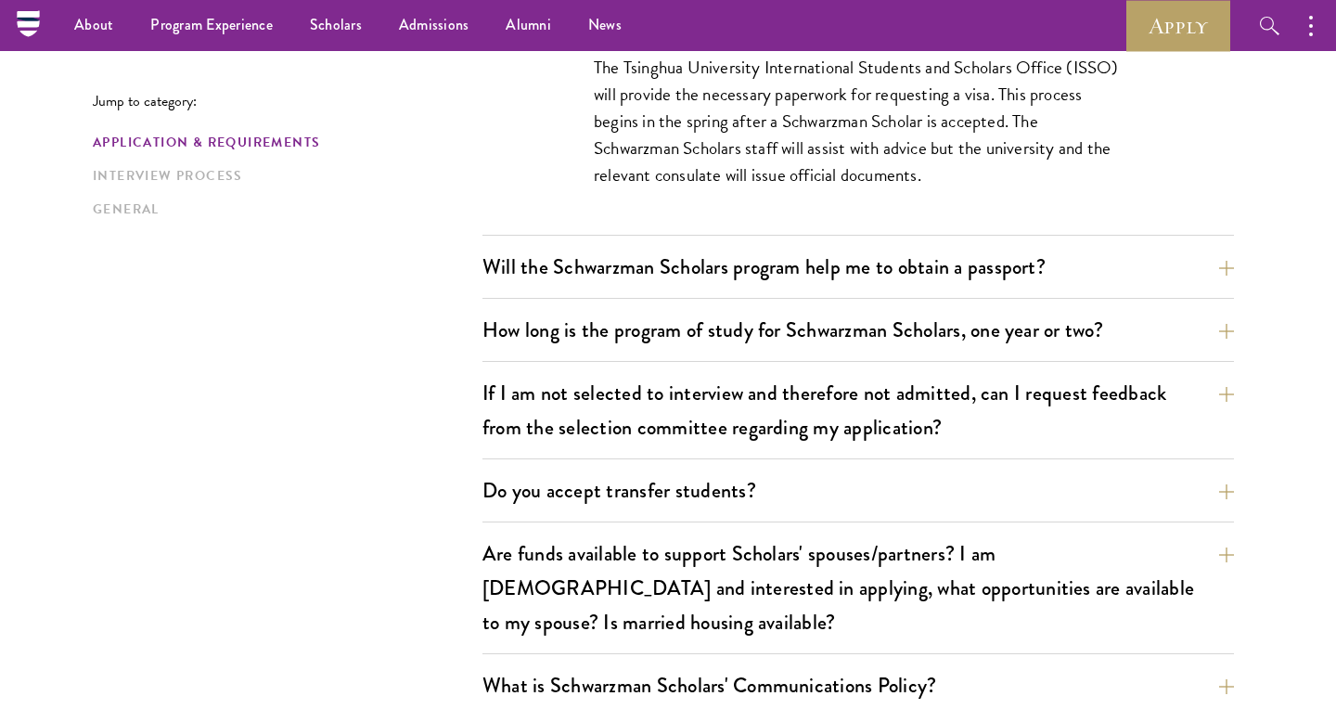
scroll to position [709, 0]
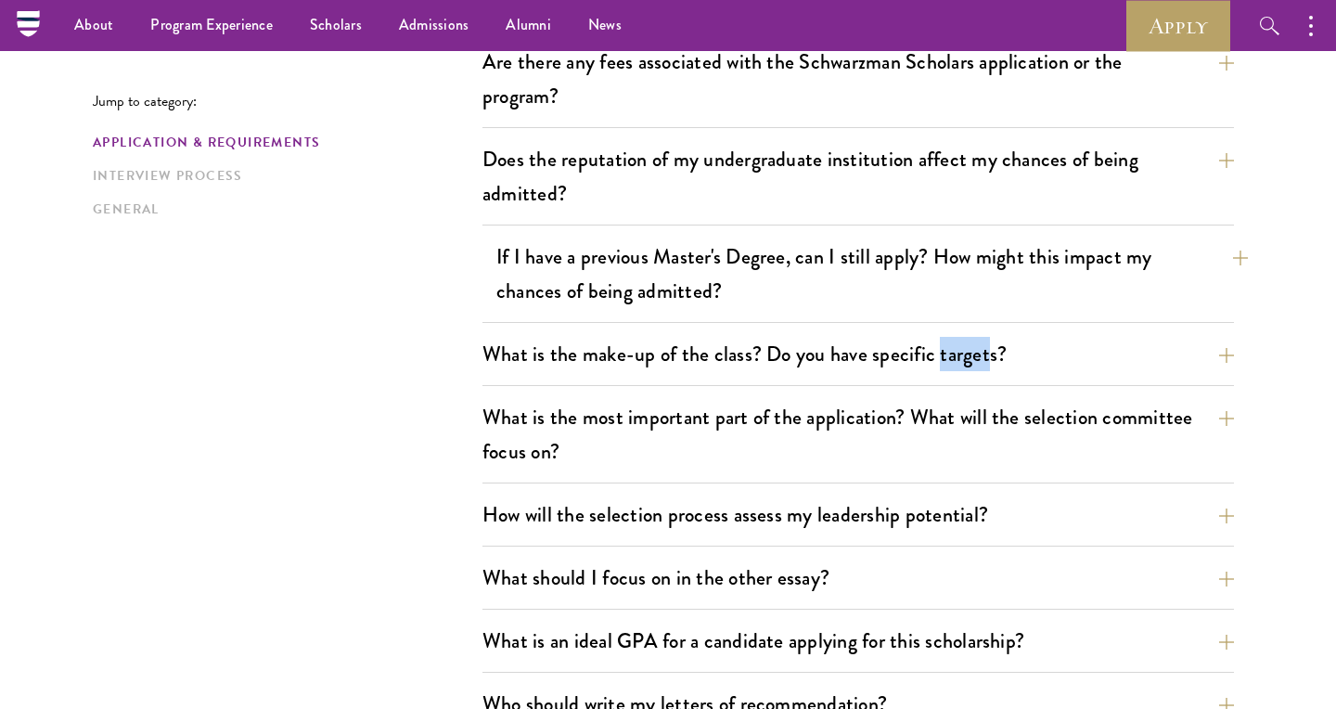
click at [741, 277] on button "If I have a previous Master's Degree, can I still apply? How might this impact …" at bounding box center [871, 274] width 751 height 76
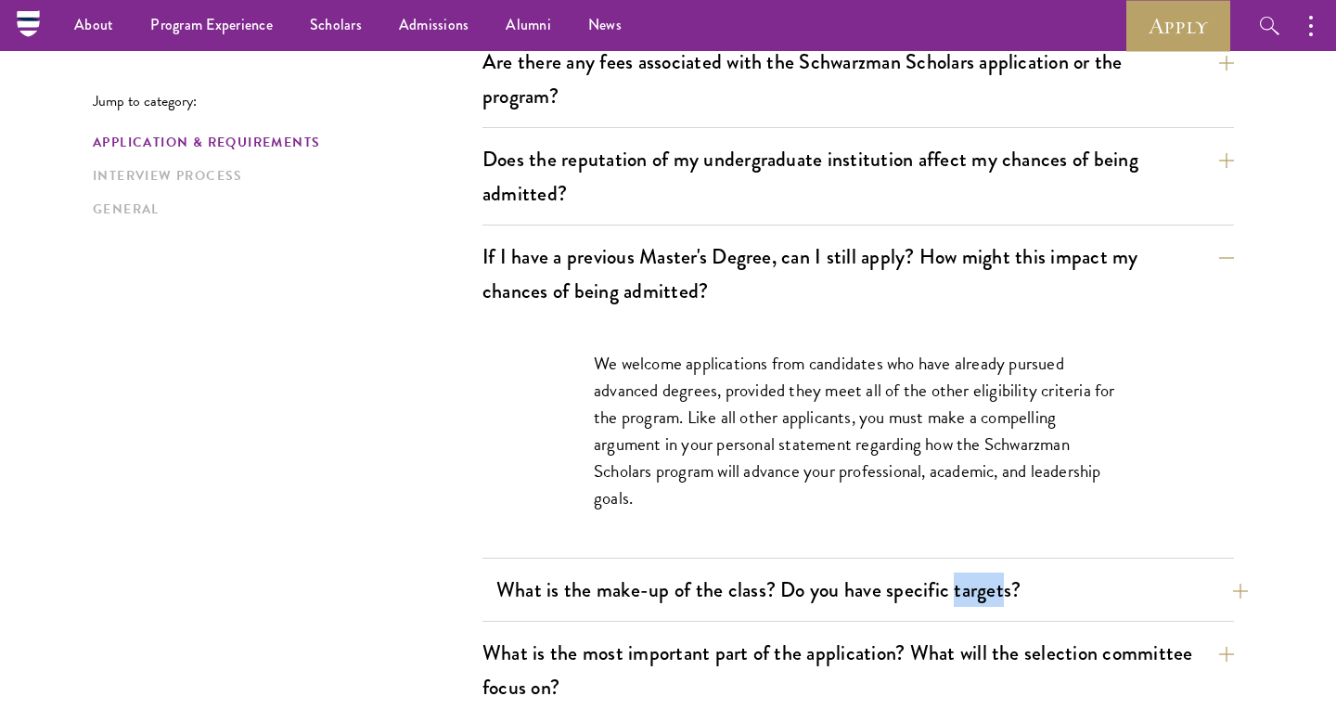
click at [739, 576] on button "What is the make-up of the class? Do you have specific targets?" at bounding box center [871, 590] width 751 height 42
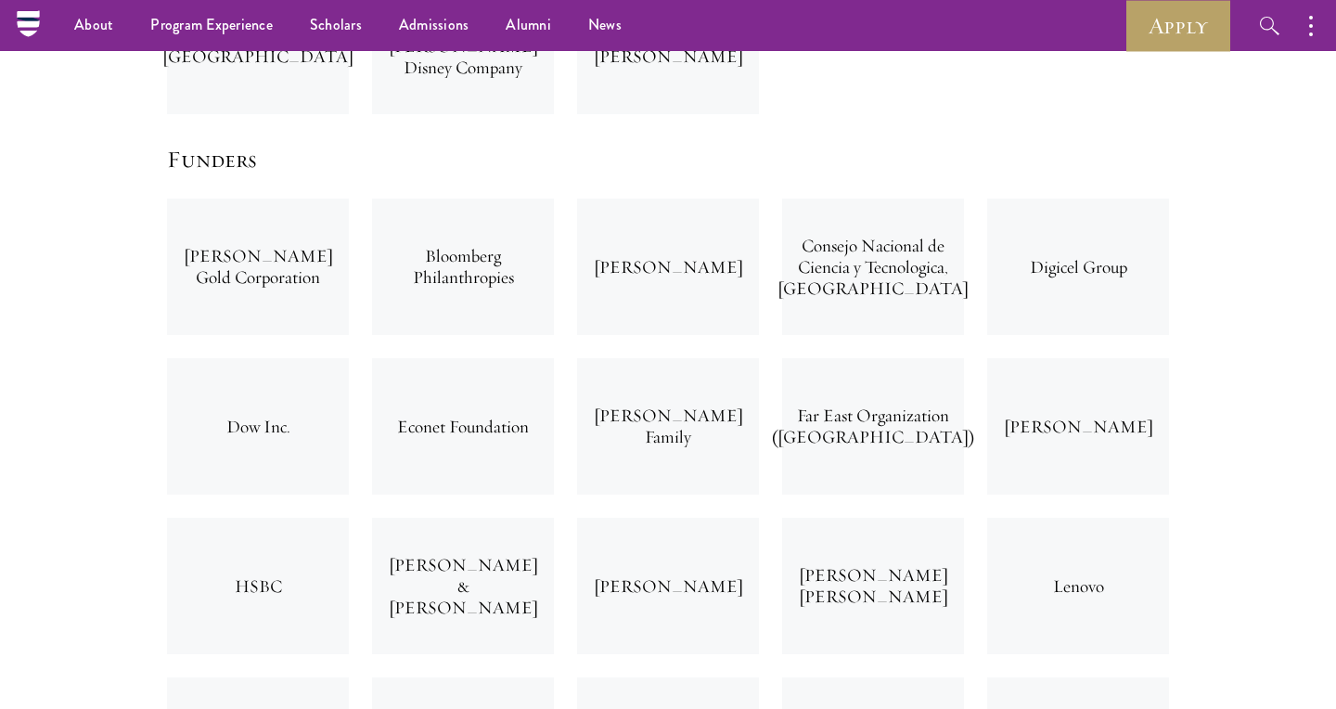
scroll to position [4230, 0]
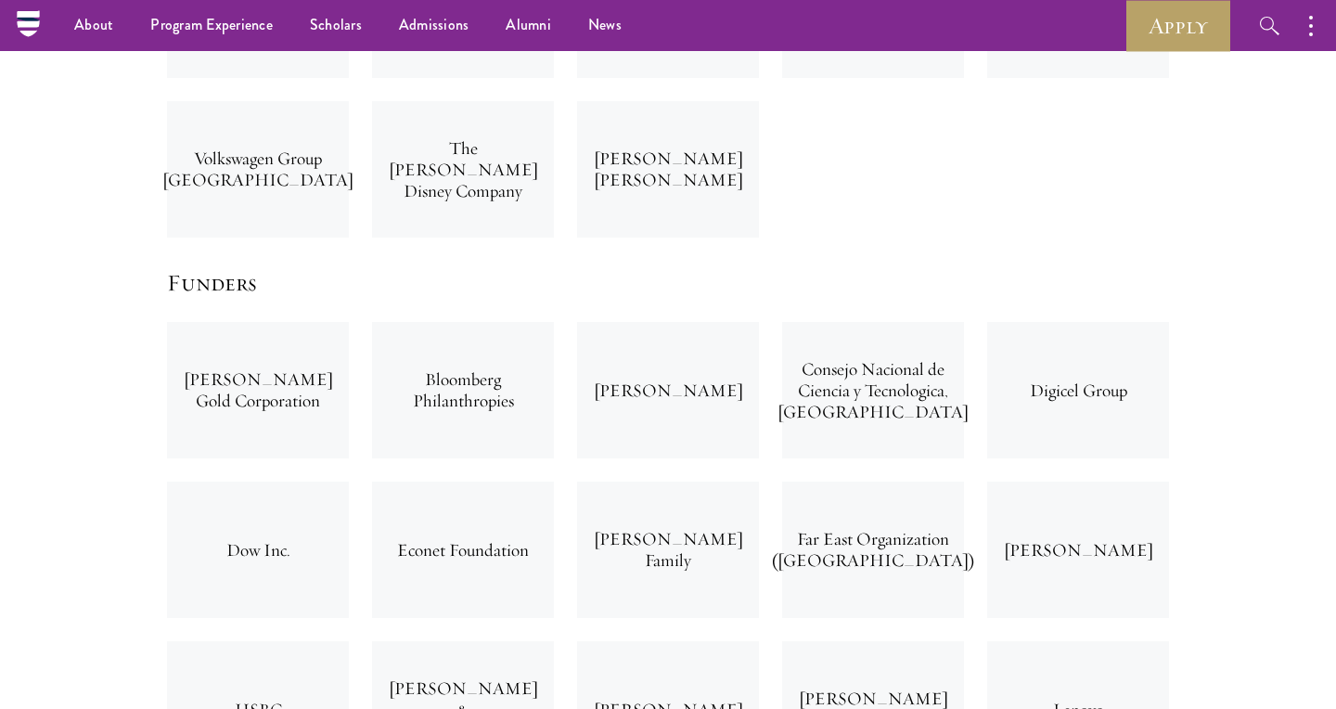
click at [501, 322] on div "Bloomberg Philanthropies" at bounding box center [463, 390] width 182 height 136
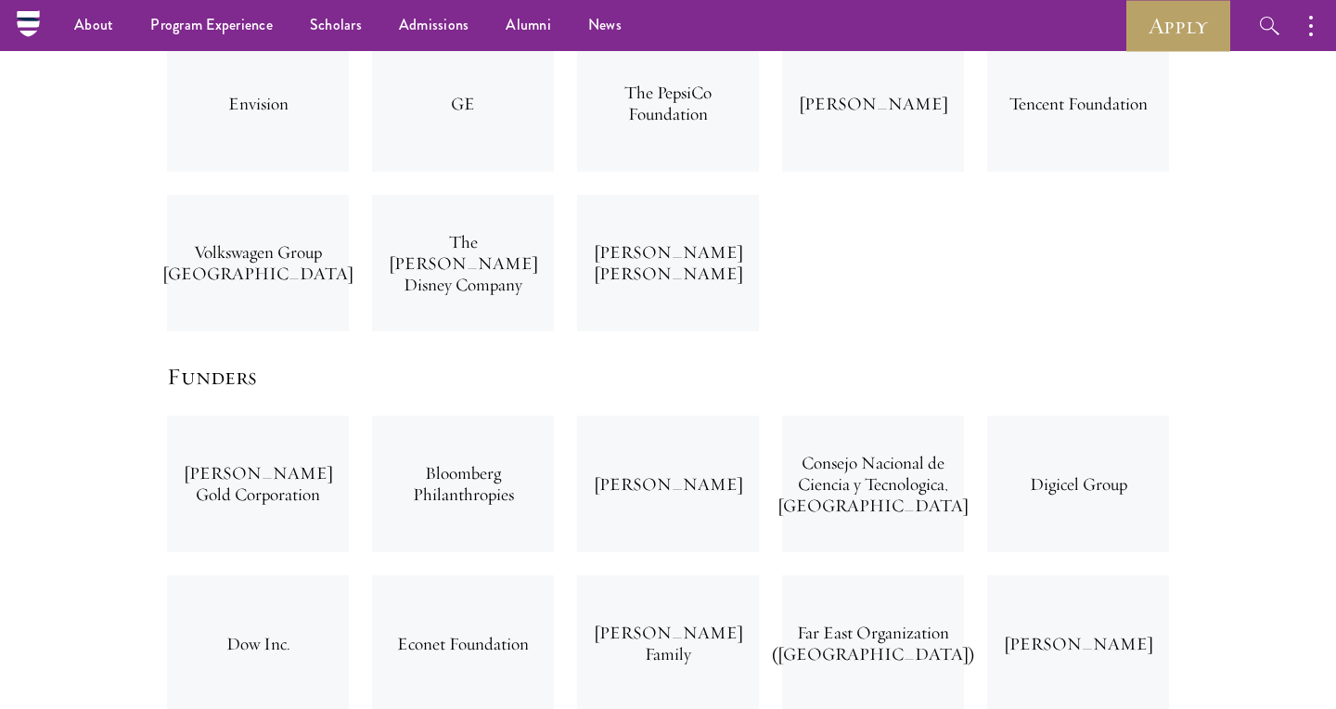
scroll to position [4132, 0]
